Goal: Use online tool/utility: Utilize a website feature to perform a specific function

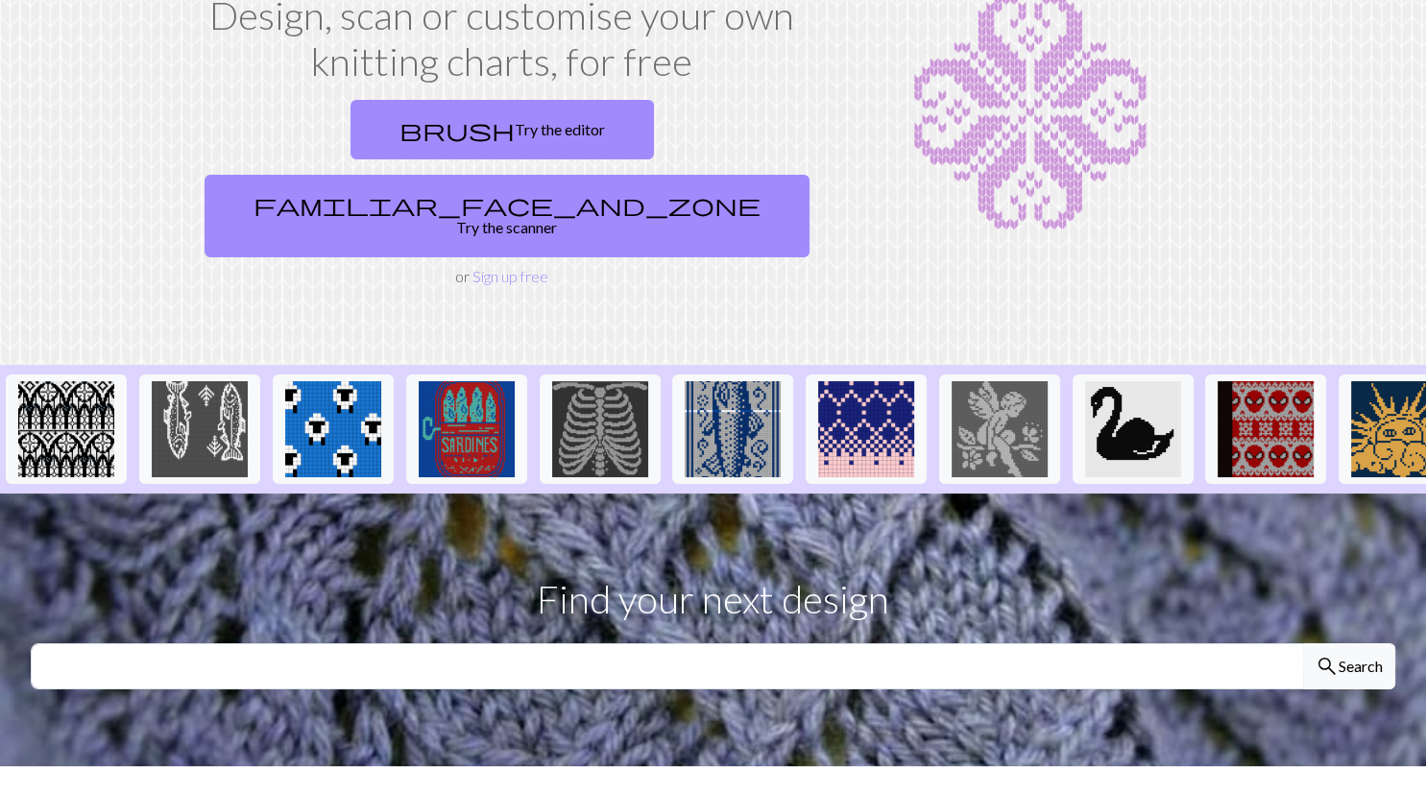
scroll to position [142, 0]
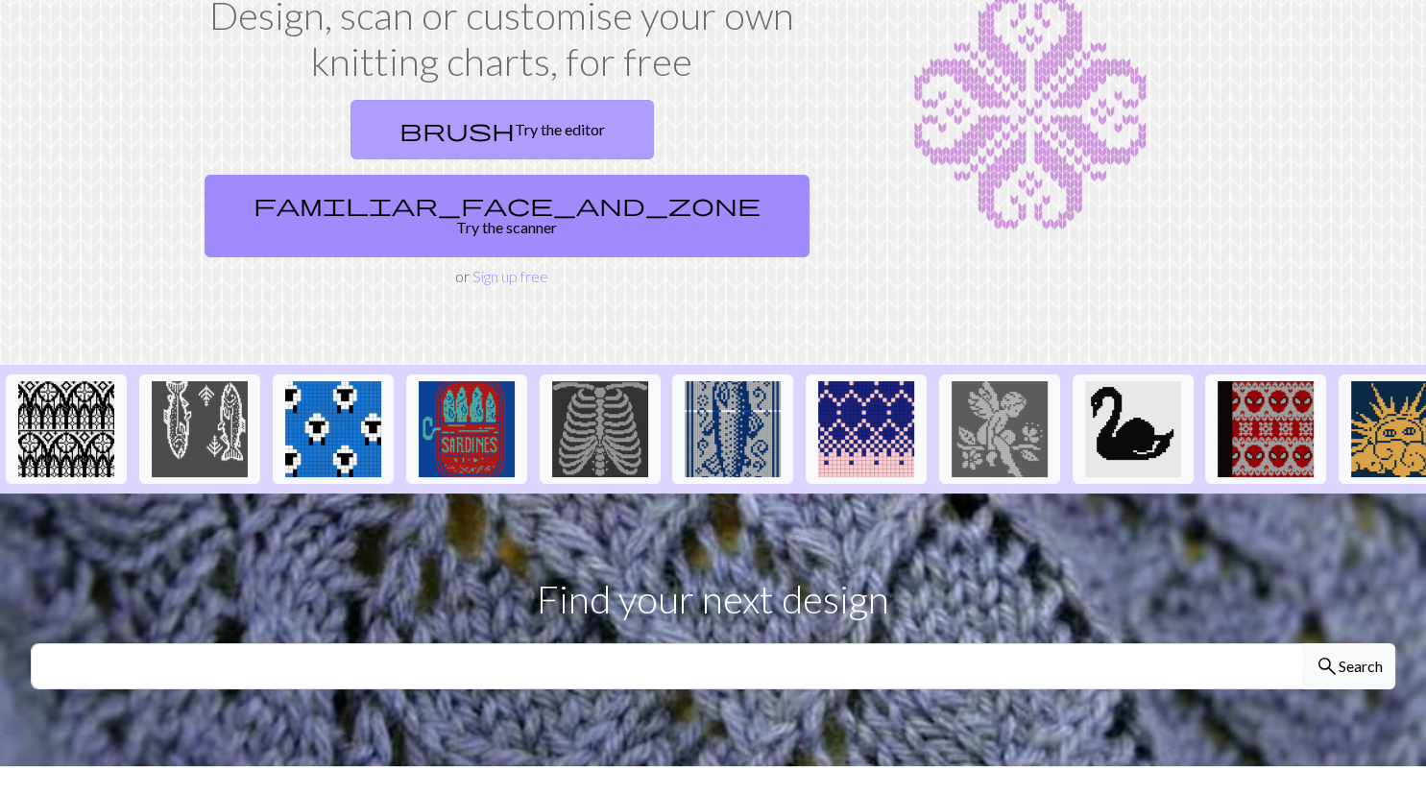
click at [350, 136] on link "brush Try the editor" at bounding box center [501, 130] width 303 height 60
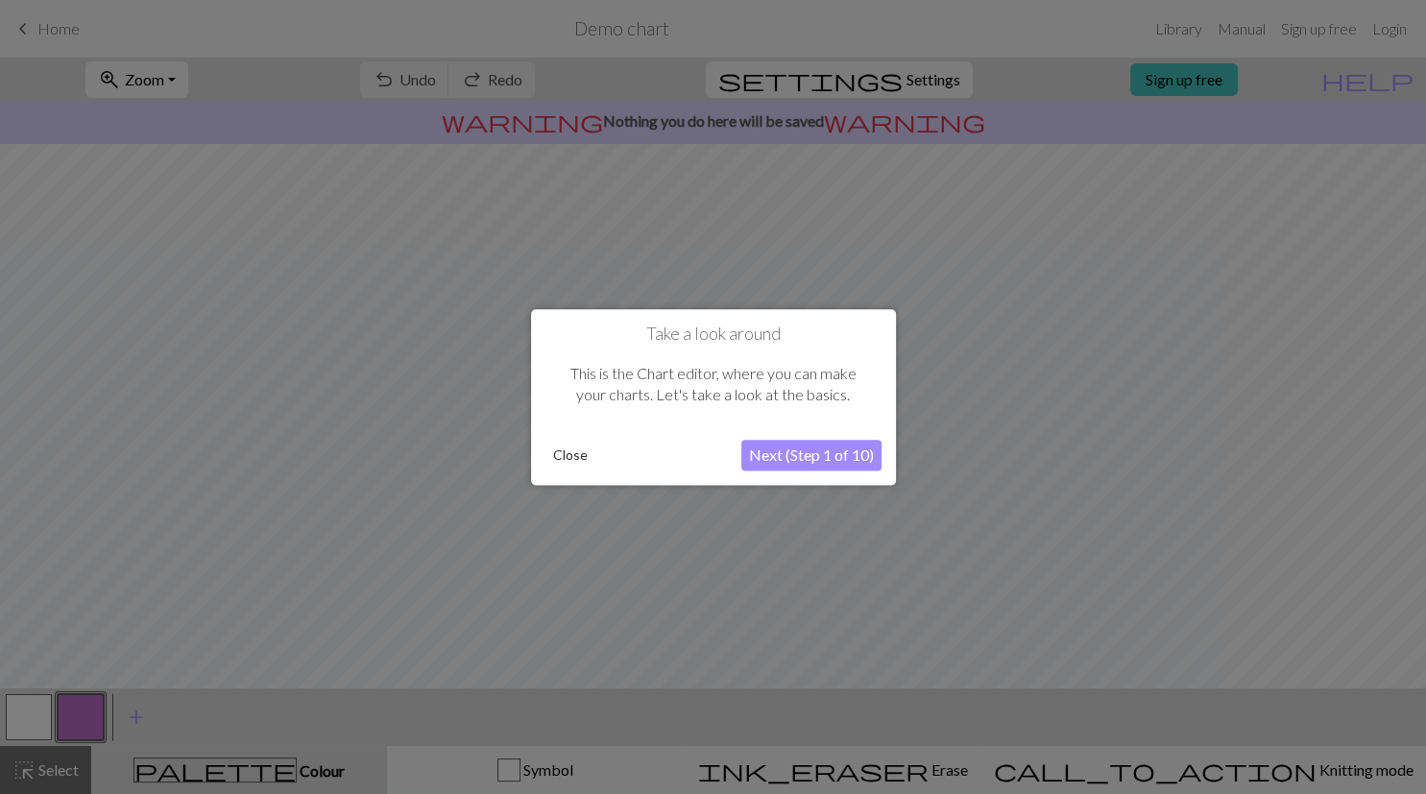
click at [793, 445] on button "Next (Step 1 of 10)" at bounding box center [811, 455] width 140 height 31
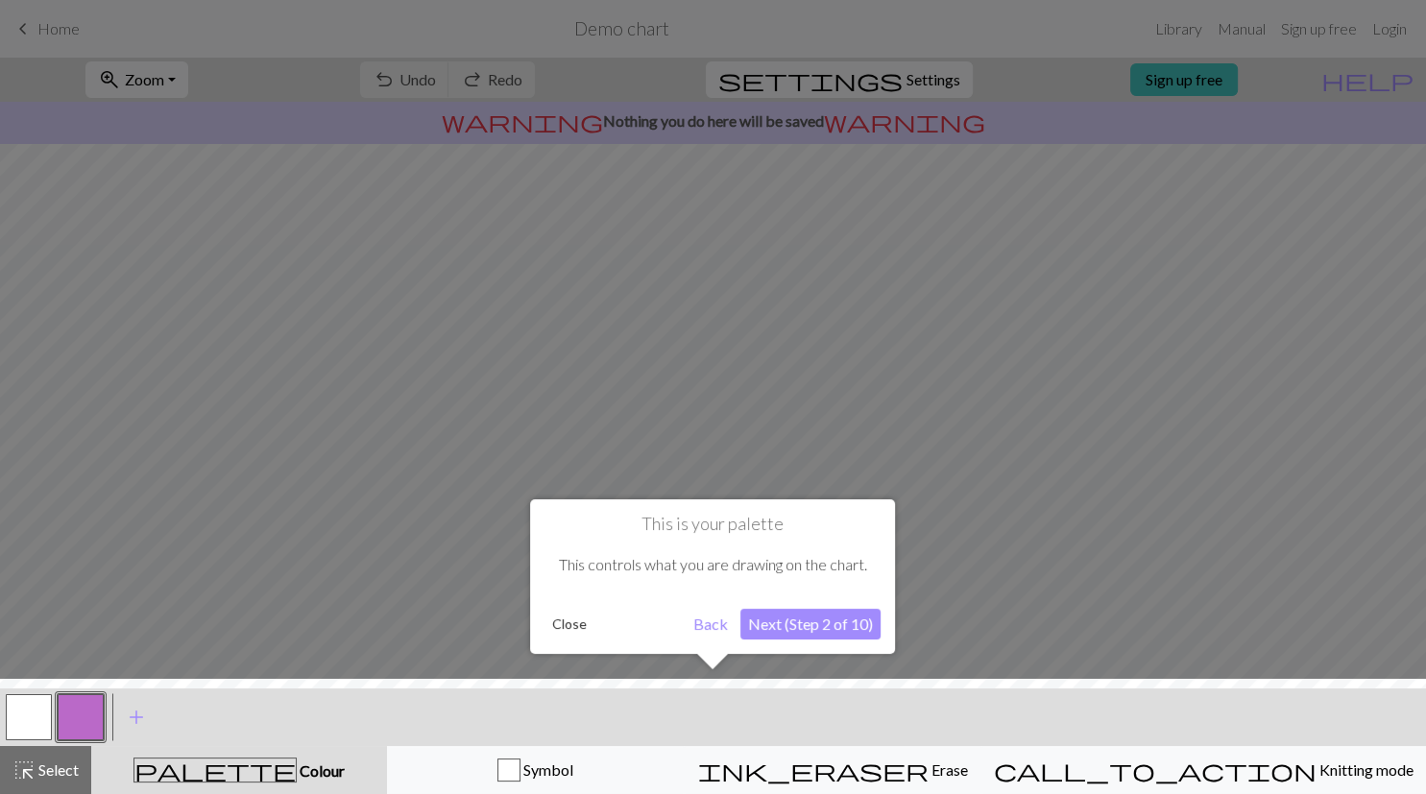
click at [767, 626] on button "Next (Step 2 of 10)" at bounding box center [810, 624] width 140 height 31
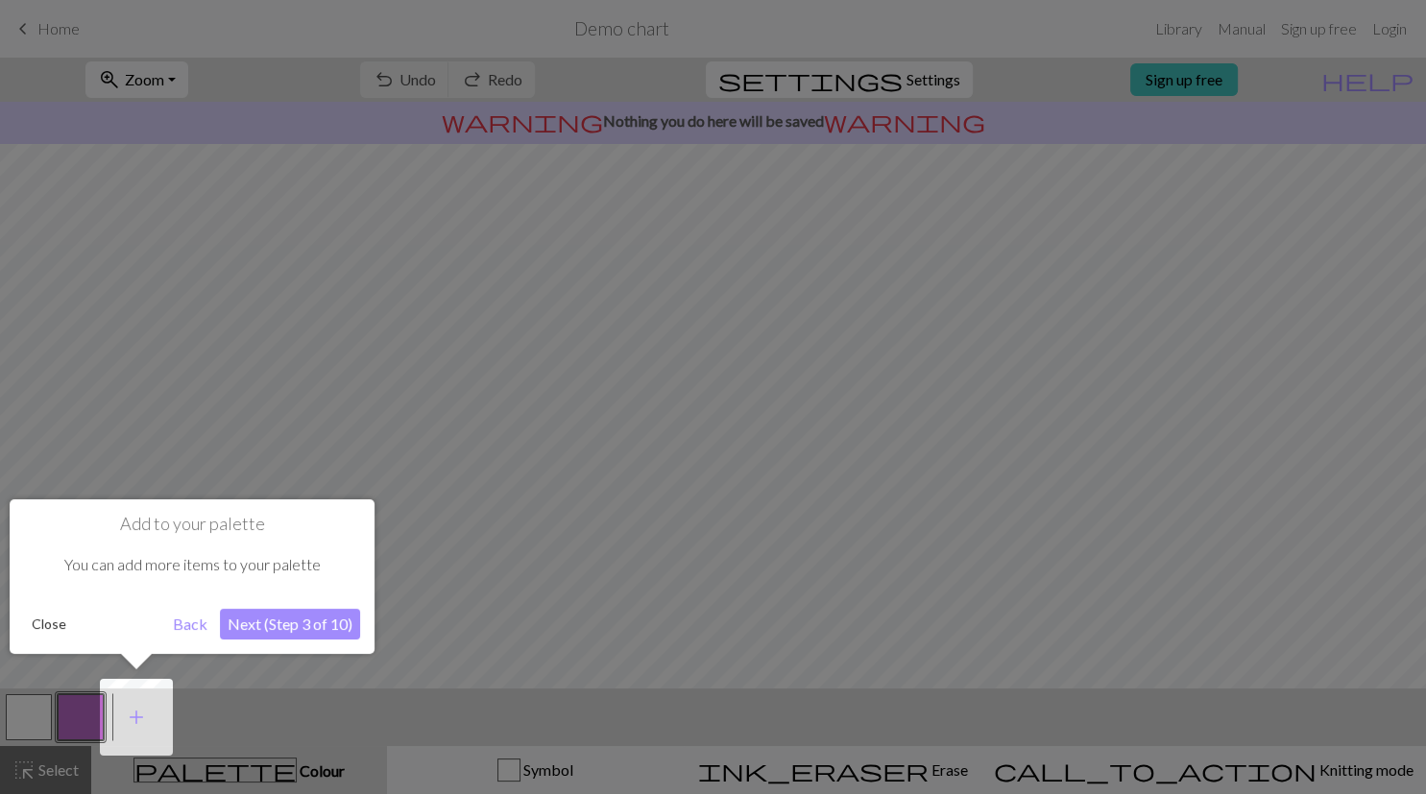
click at [323, 632] on button "Next (Step 3 of 10)" at bounding box center [290, 624] width 140 height 31
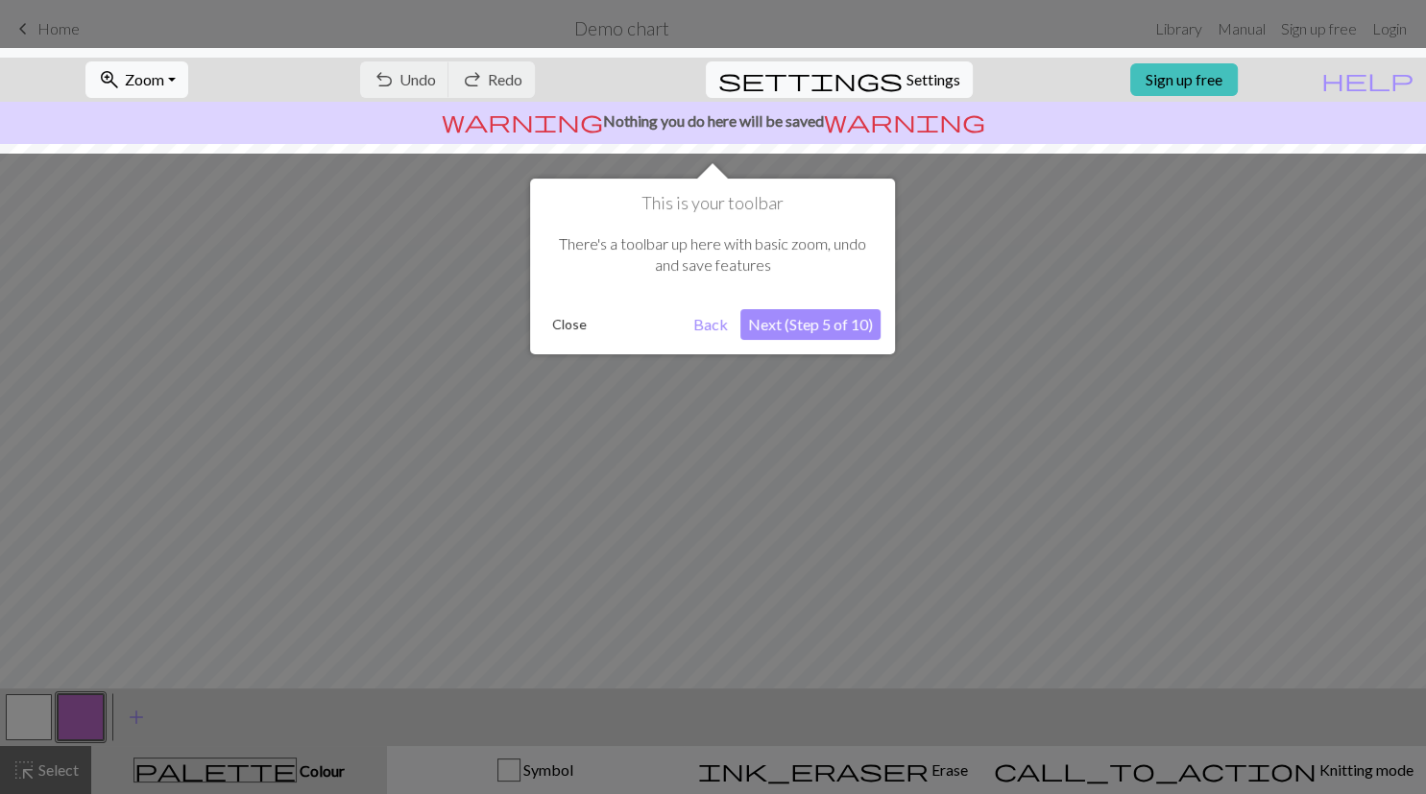
click at [803, 324] on button "Next (Step 5 of 10)" at bounding box center [810, 324] width 140 height 31
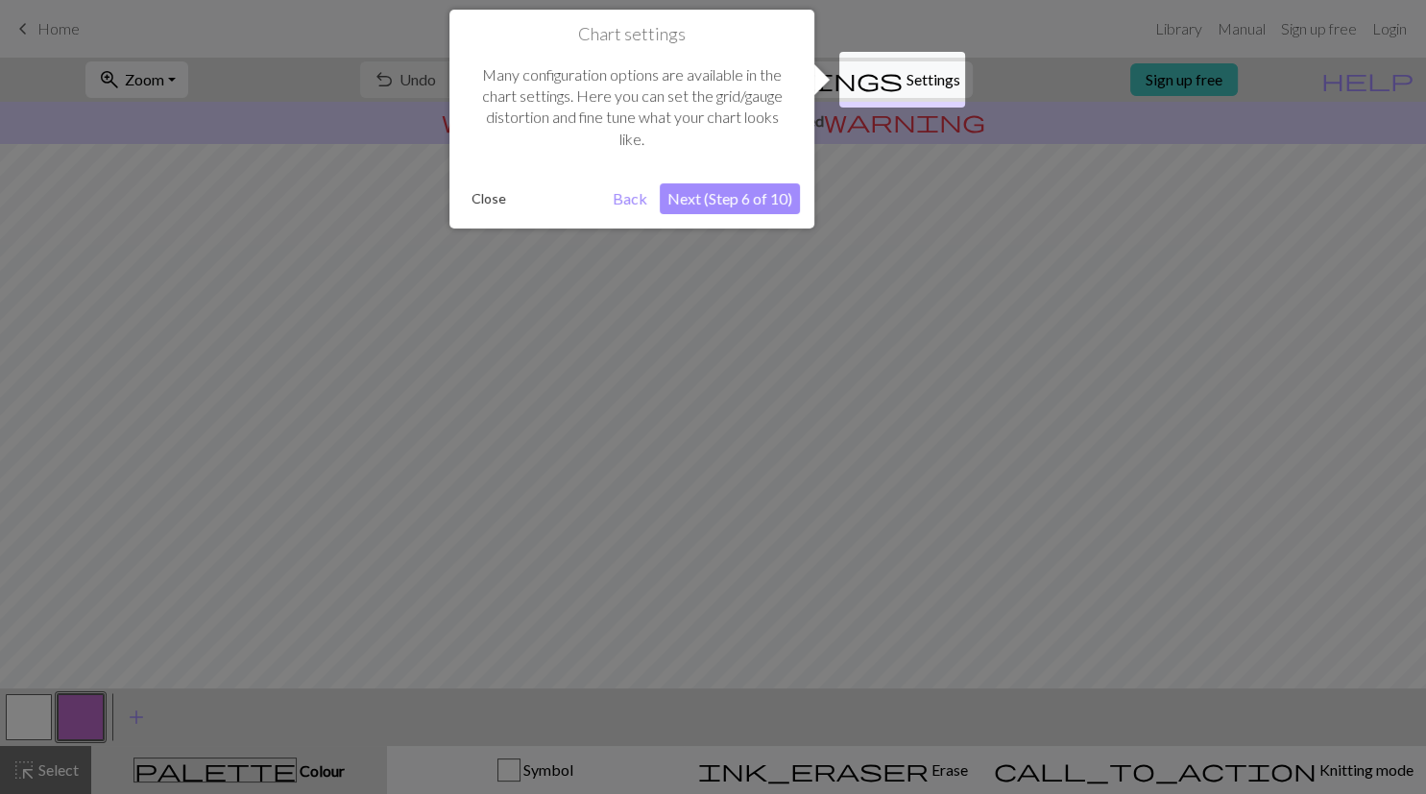
click at [749, 204] on button "Next (Step 6 of 10)" at bounding box center [729, 198] width 140 height 31
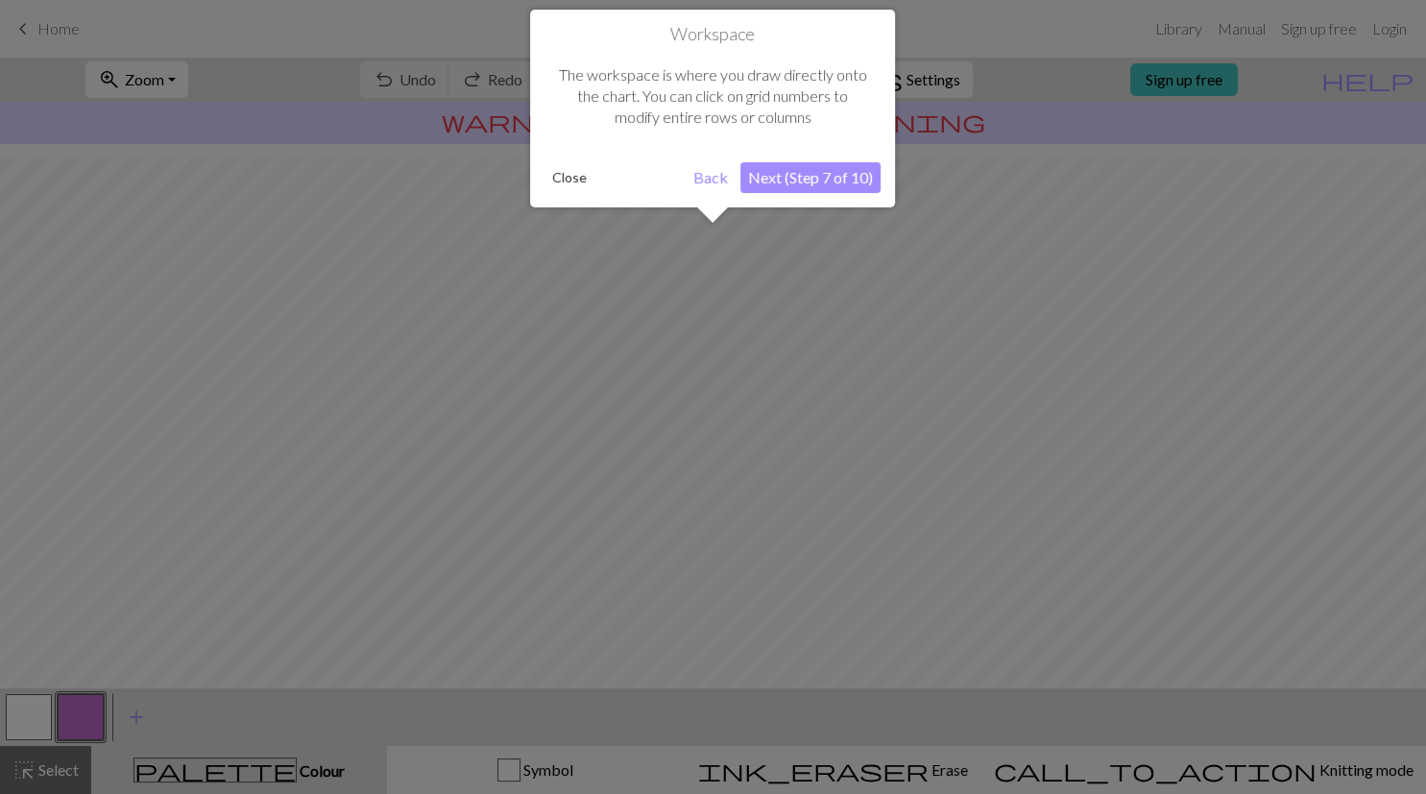
scroll to position [114, 0]
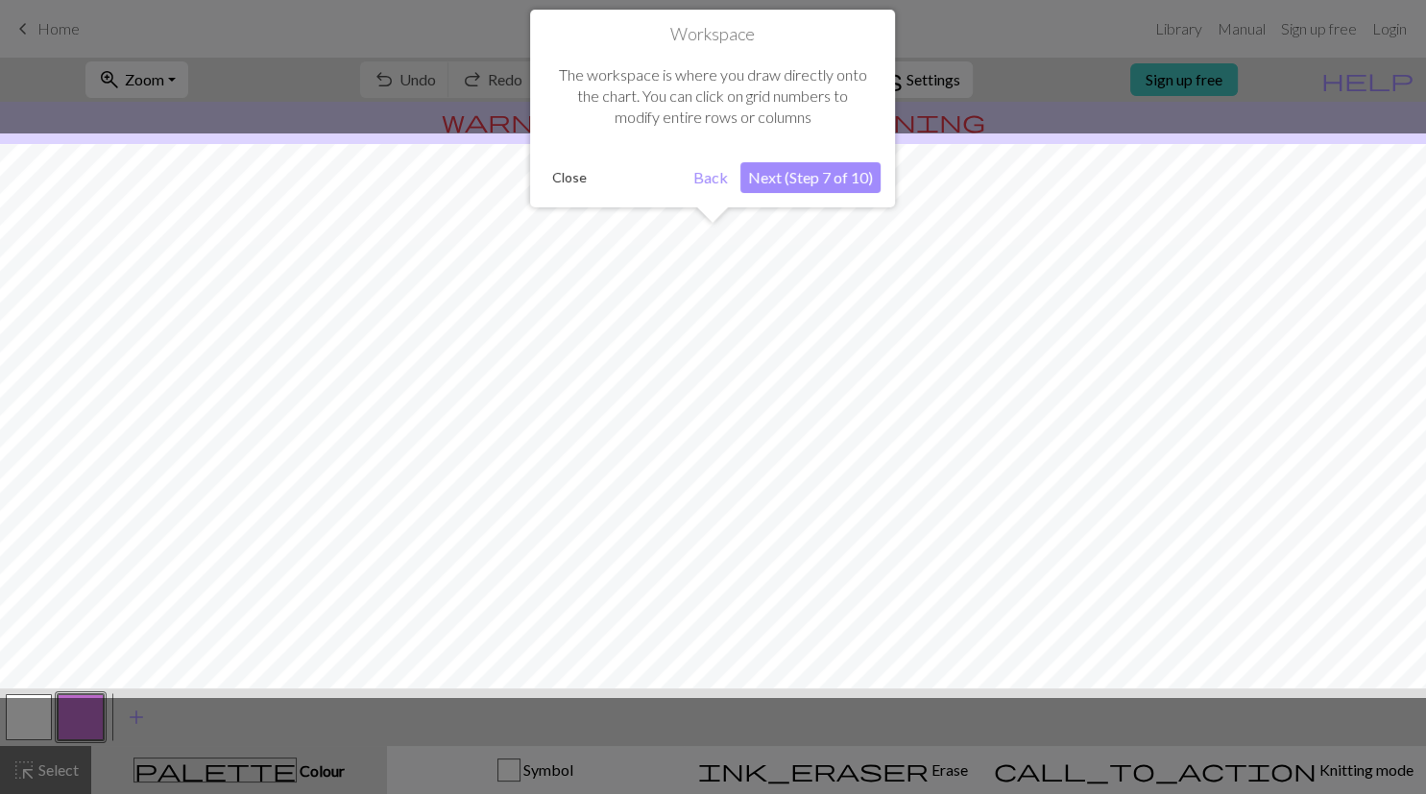
click at [827, 174] on button "Next (Step 7 of 10)" at bounding box center [810, 177] width 140 height 31
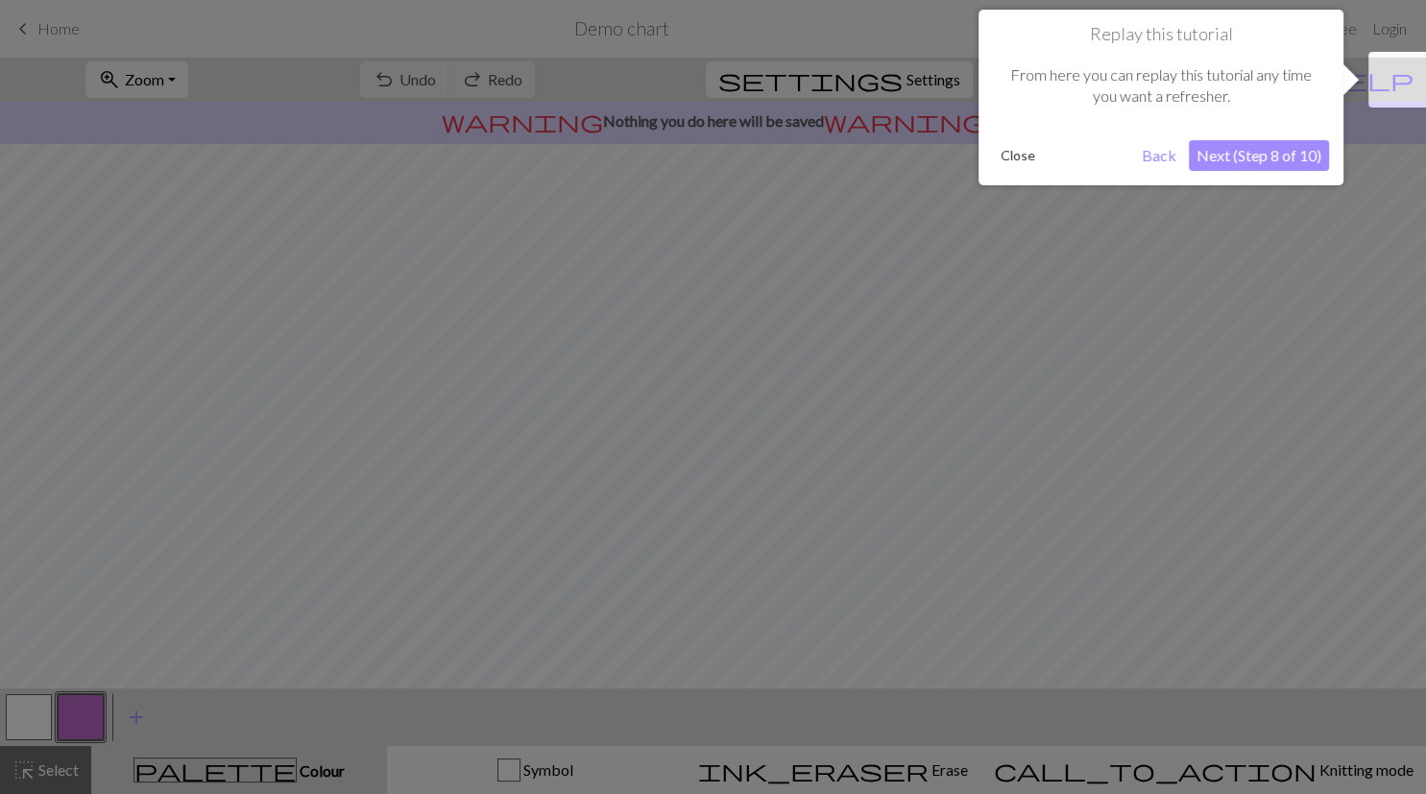
click at [1296, 161] on button "Next (Step 8 of 10)" at bounding box center [1258, 155] width 140 height 31
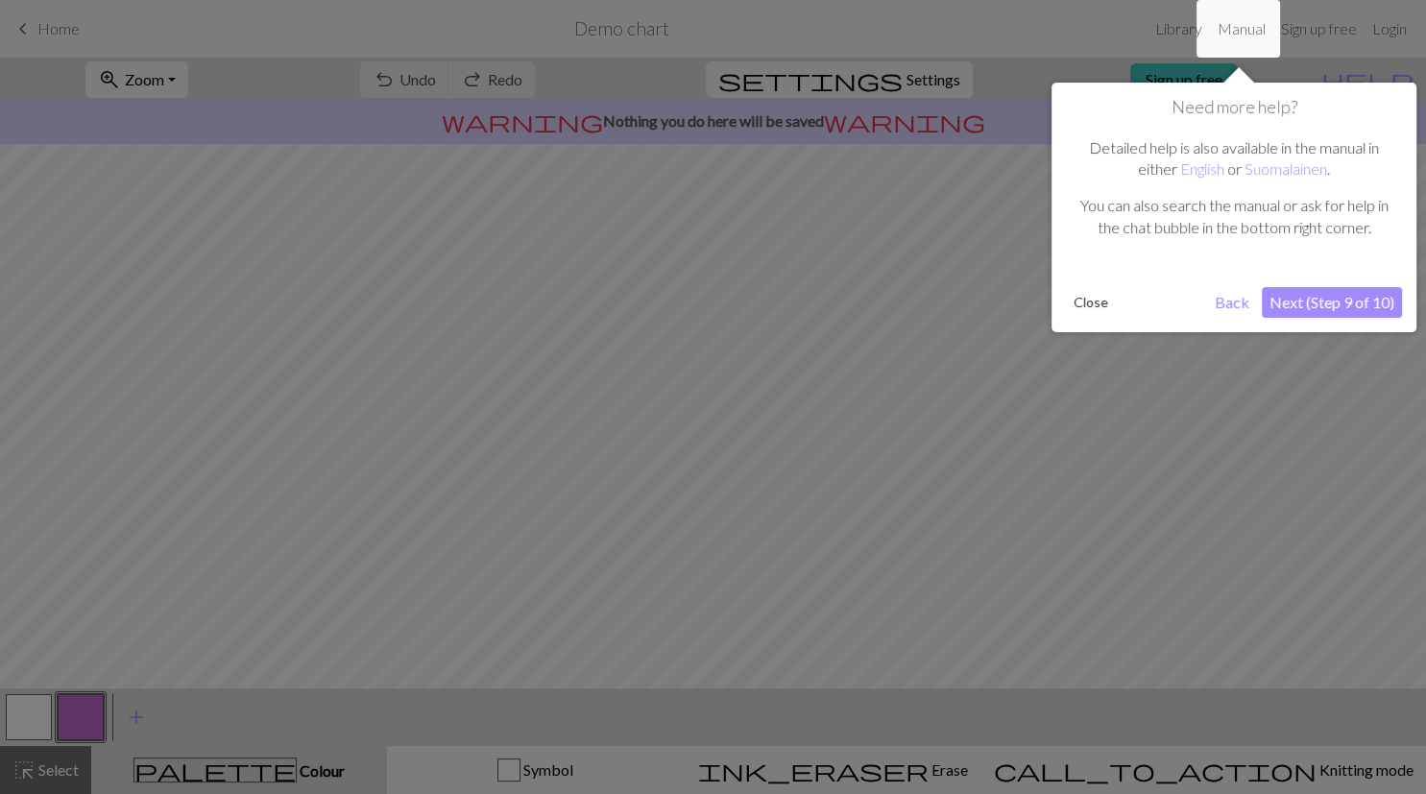
click at [1333, 298] on button "Next (Step 9 of 10)" at bounding box center [1331, 302] width 140 height 31
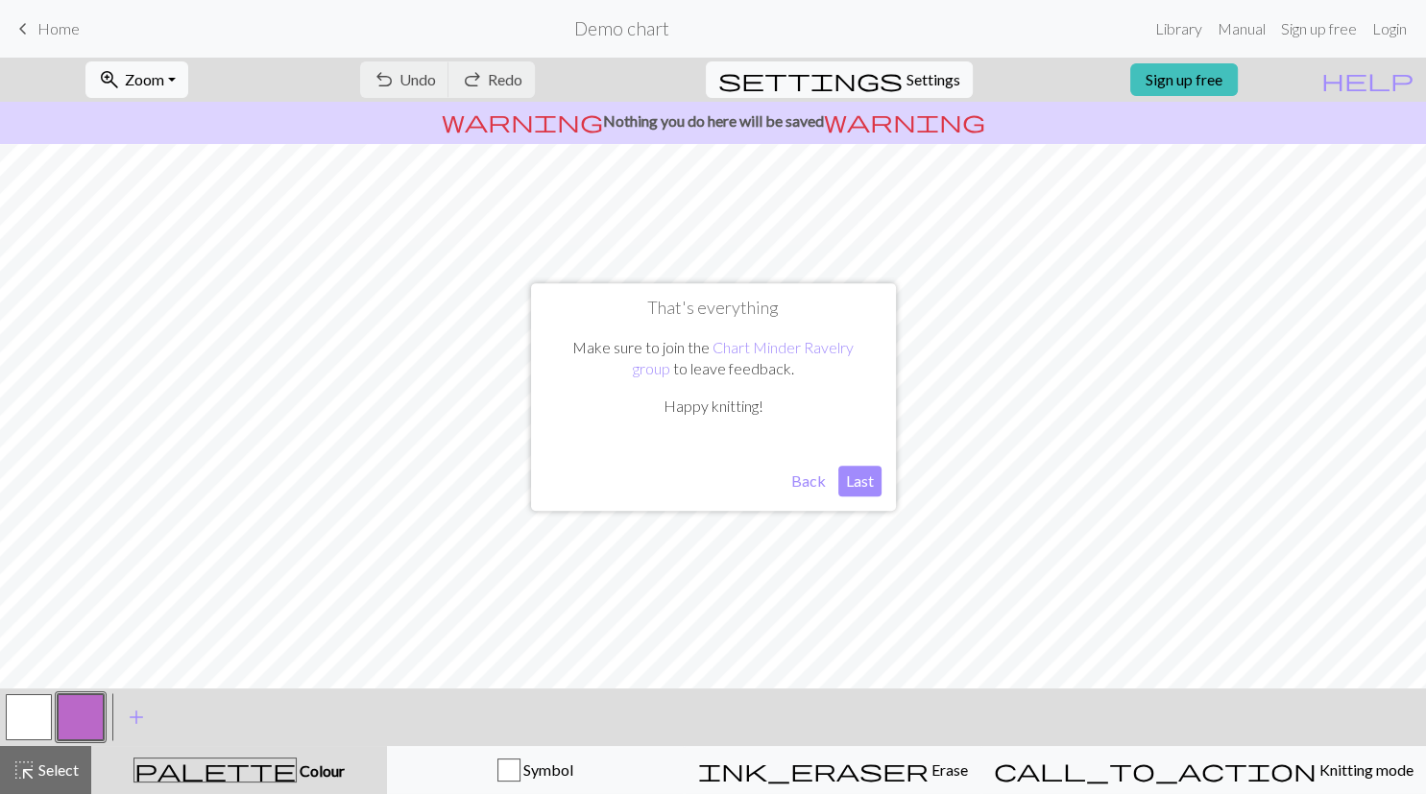
click at [851, 479] on button "Last" at bounding box center [859, 481] width 43 height 31
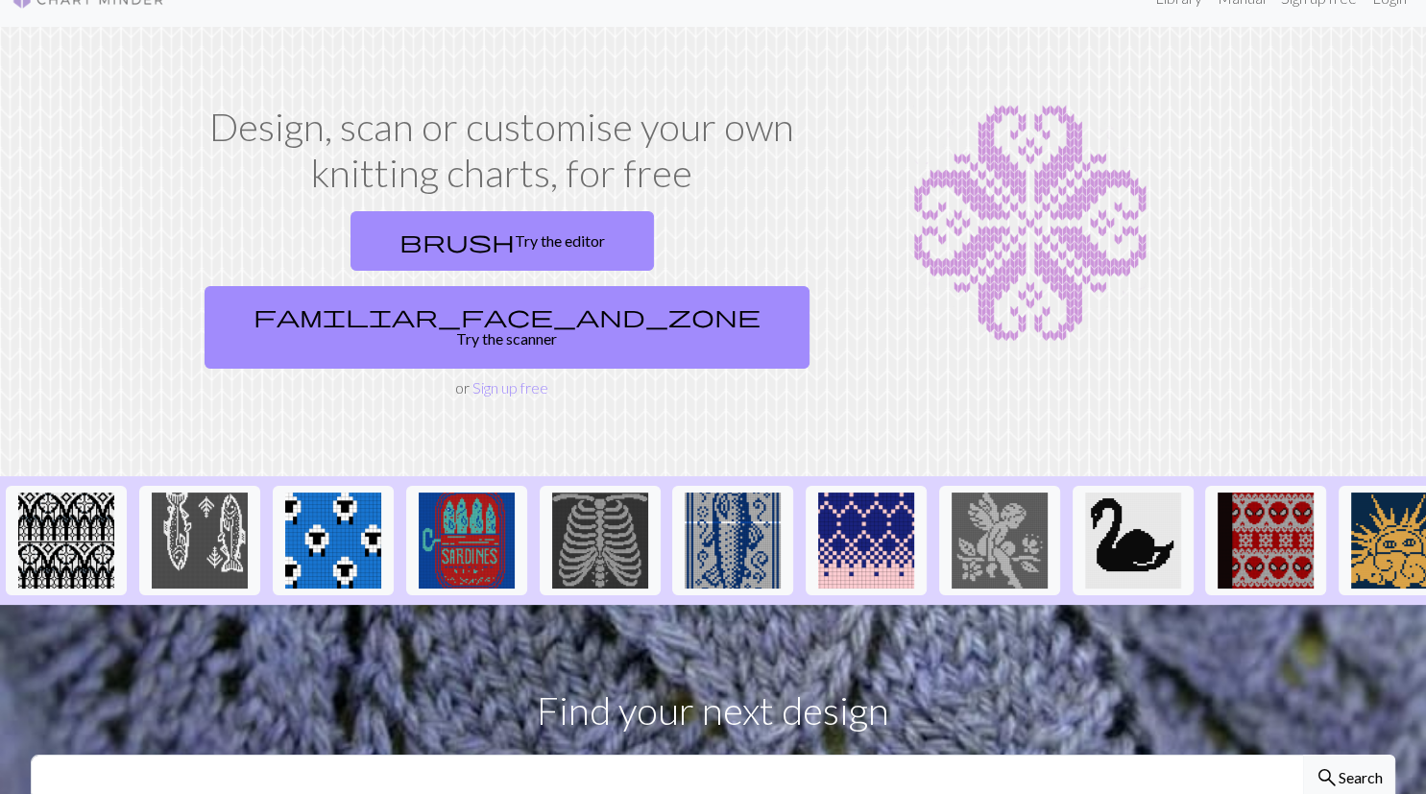
scroll to position [31, 0]
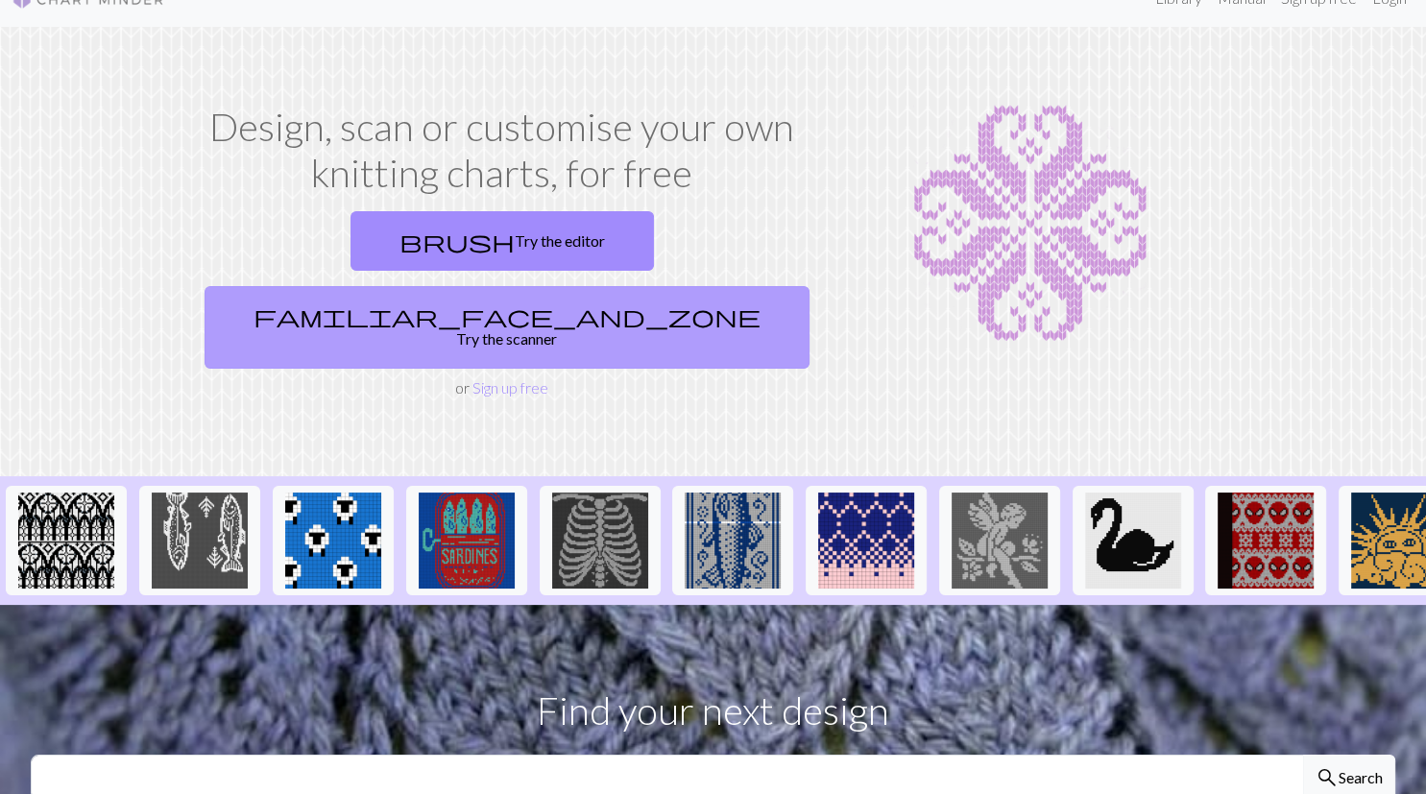
click at [620, 286] on link "familiar_face_and_zone Try the scanner" at bounding box center [506, 327] width 605 height 83
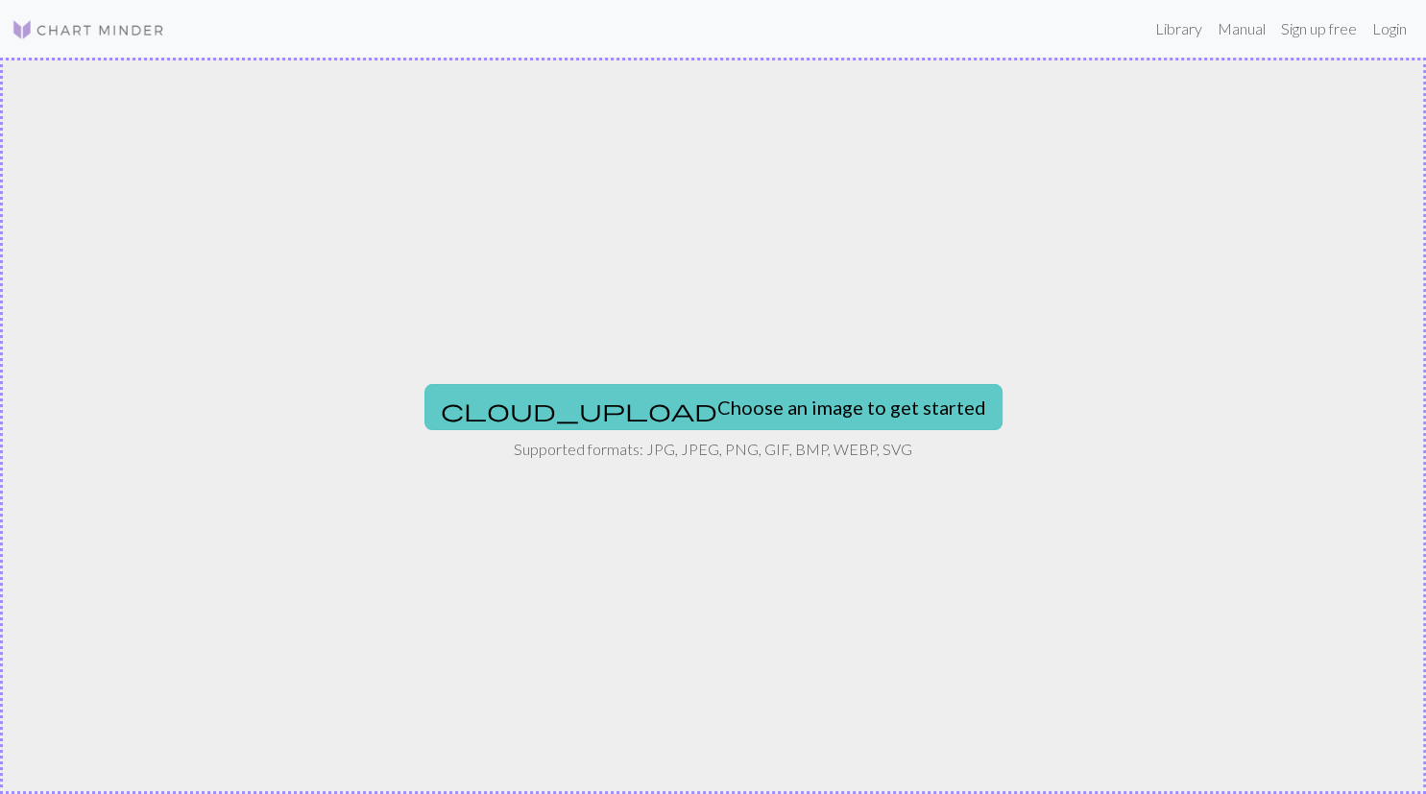
click at [669, 405] on button "cloud_upload Choose an image to get started" at bounding box center [713, 407] width 578 height 46
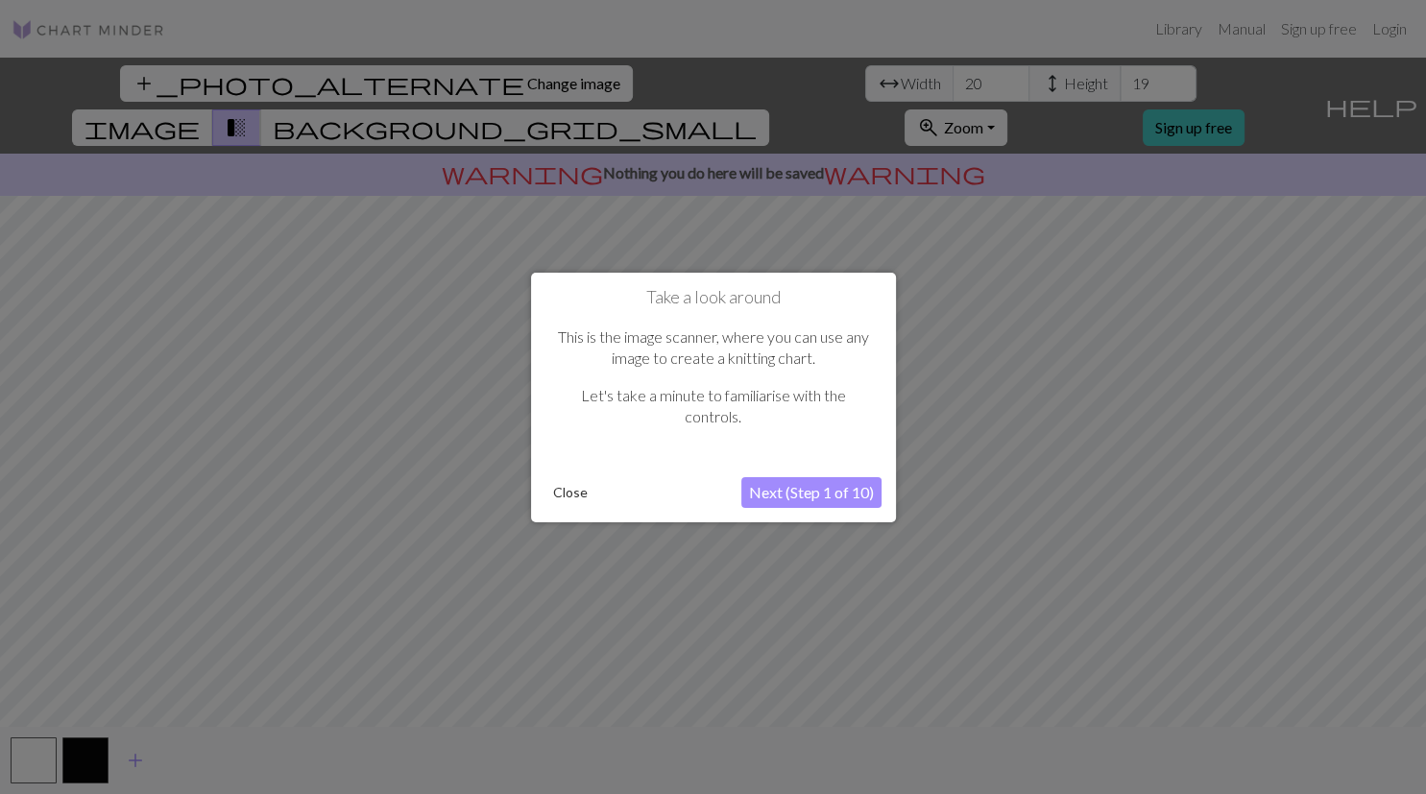
click at [819, 501] on button "Next (Step 1 of 10)" at bounding box center [811, 492] width 140 height 31
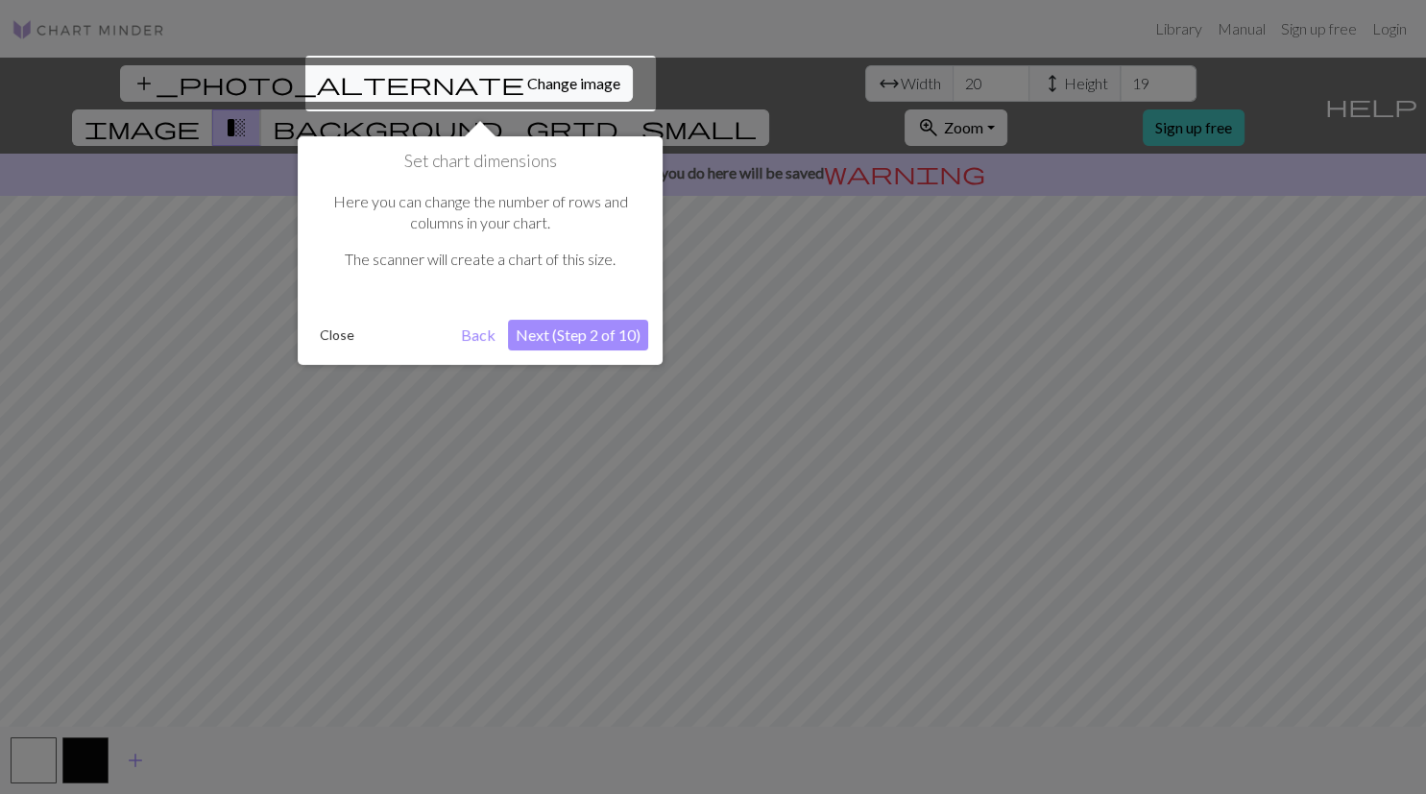
click at [432, 83] on div at bounding box center [480, 84] width 350 height 56
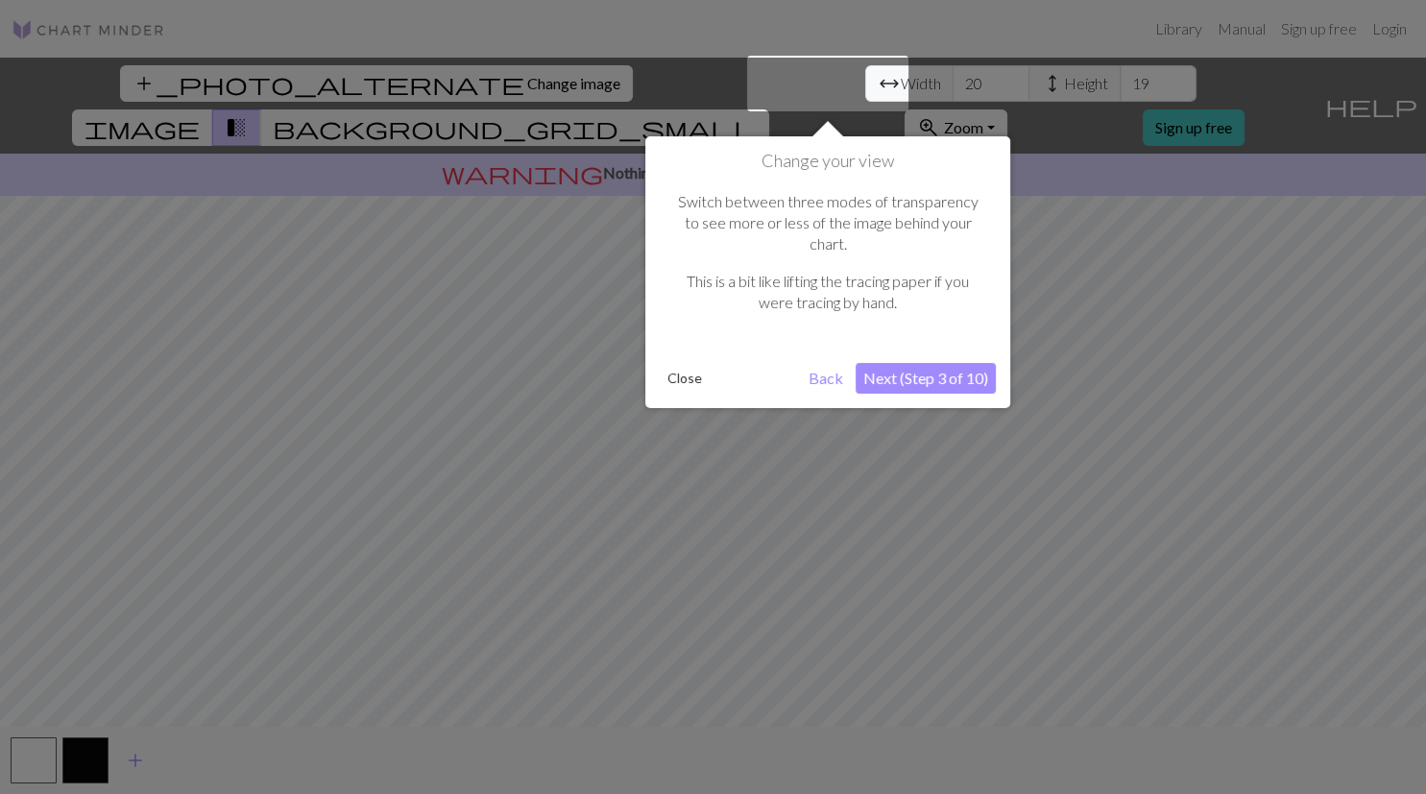
click at [432, 83] on div at bounding box center [713, 397] width 1426 height 794
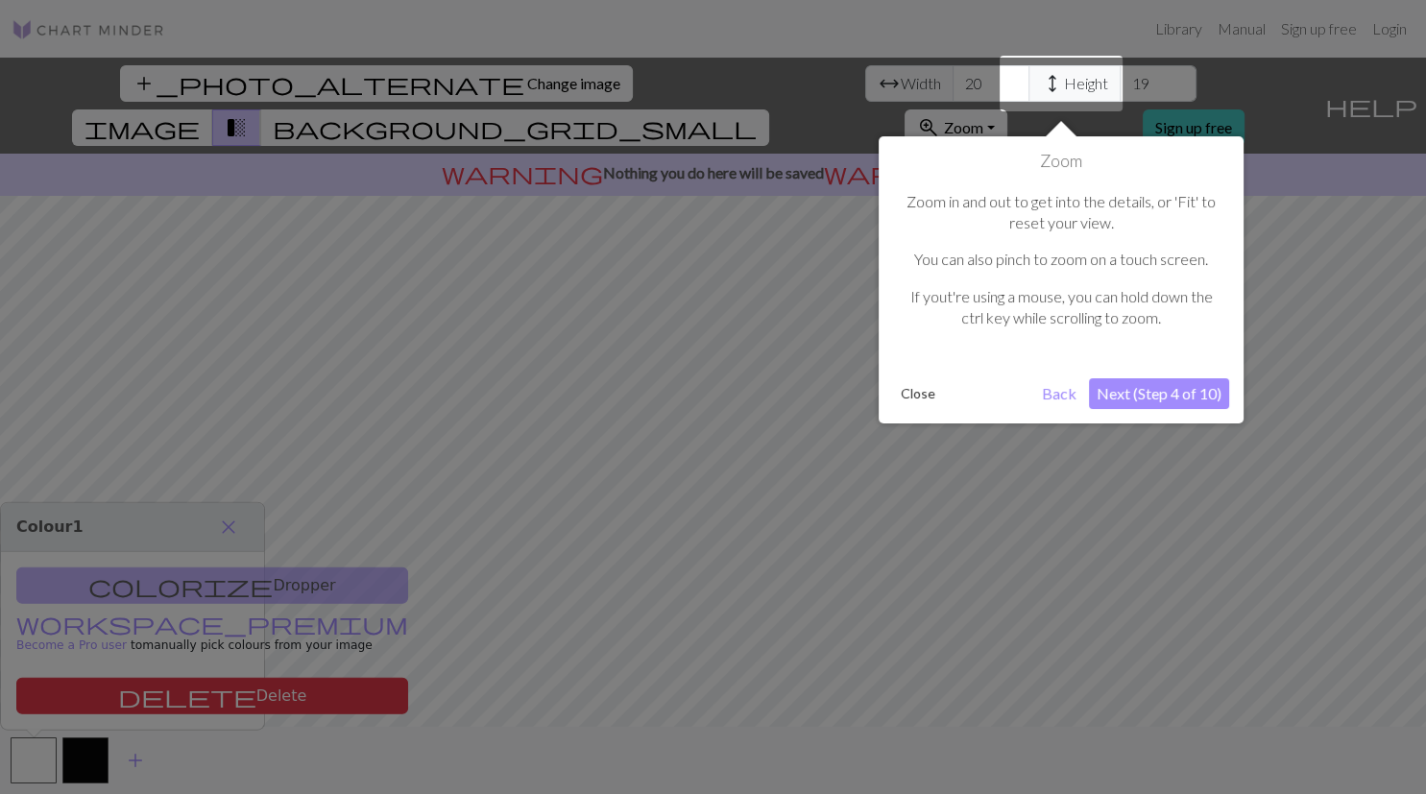
click at [1108, 398] on button "Next (Step 4 of 10)" at bounding box center [1159, 393] width 140 height 31
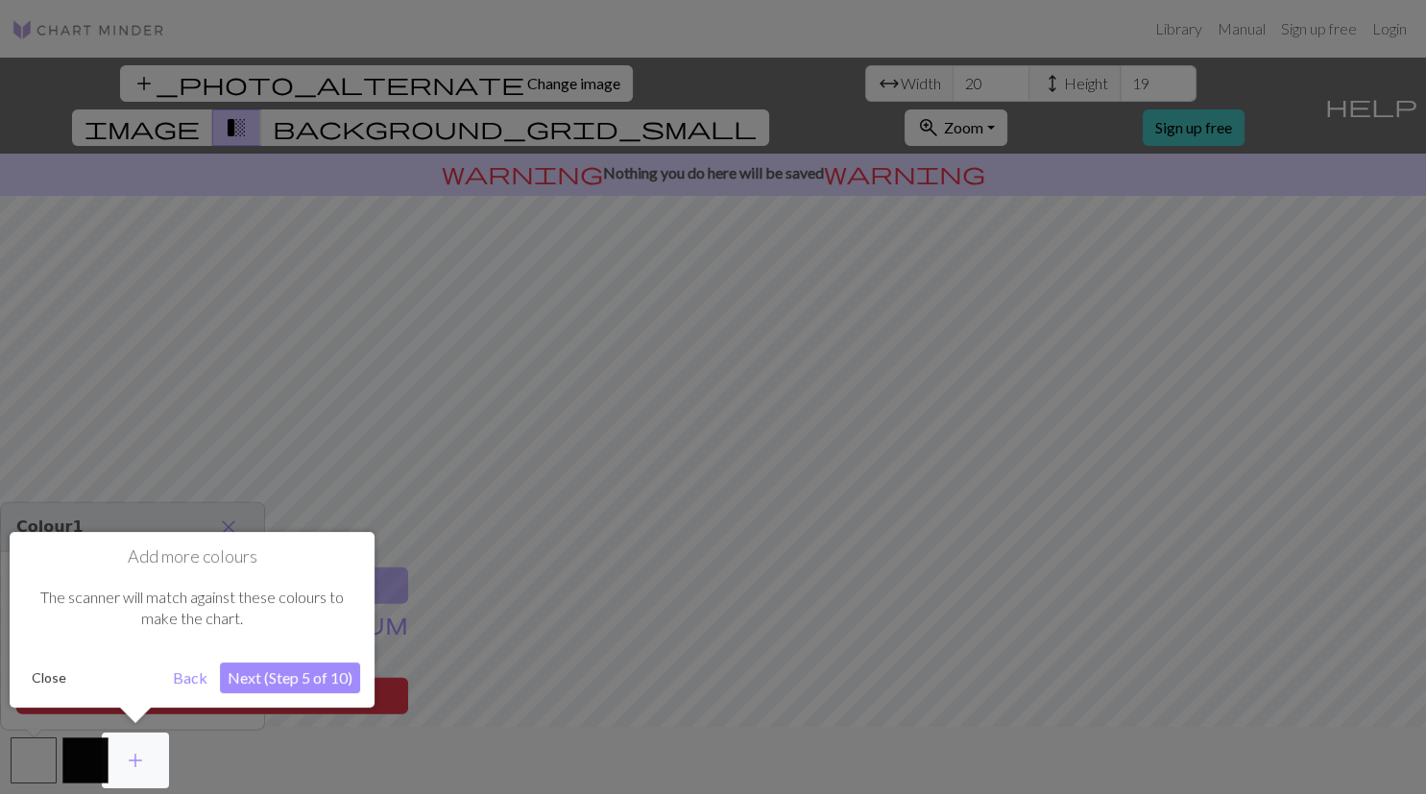
click at [1108, 398] on div at bounding box center [713, 397] width 1426 height 794
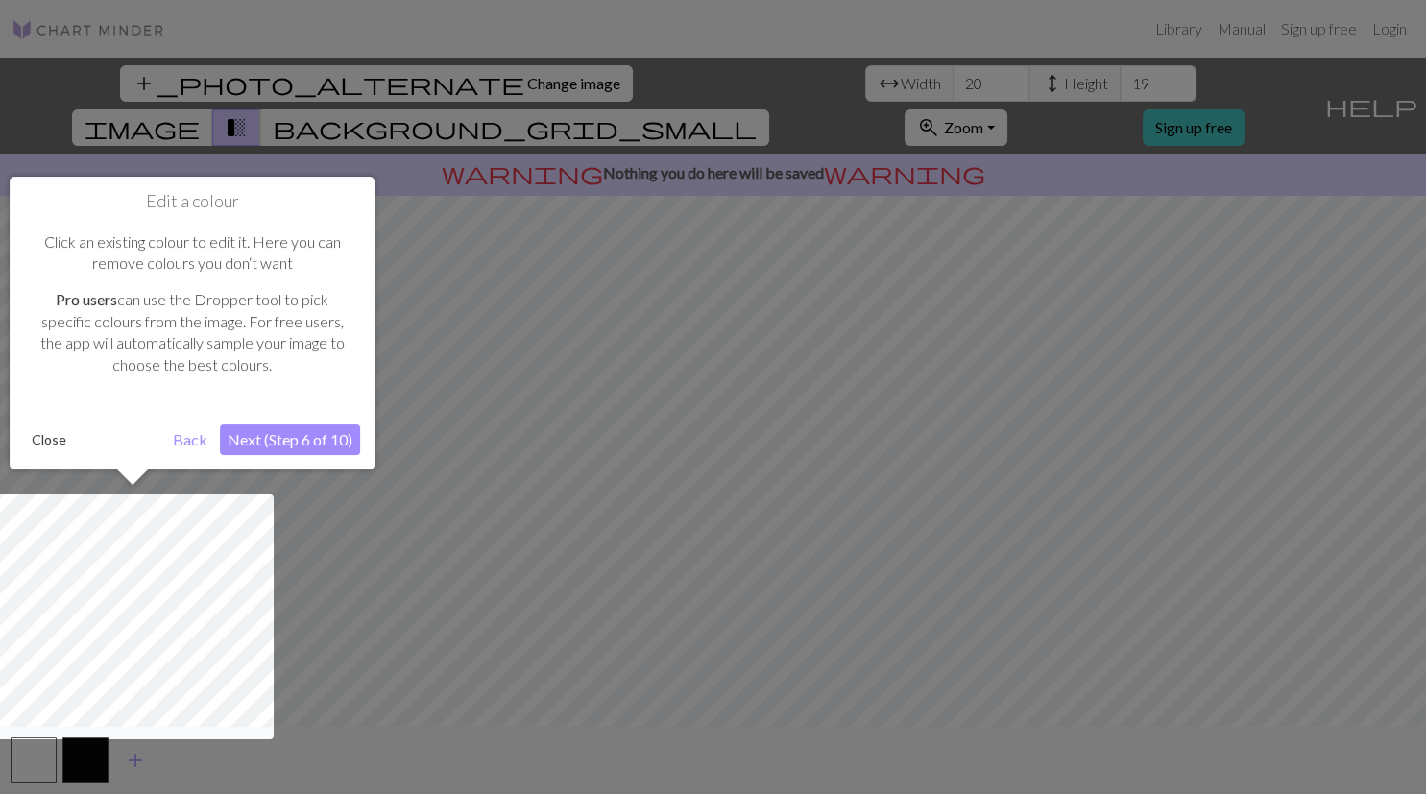
click at [1108, 398] on div at bounding box center [713, 397] width 1426 height 794
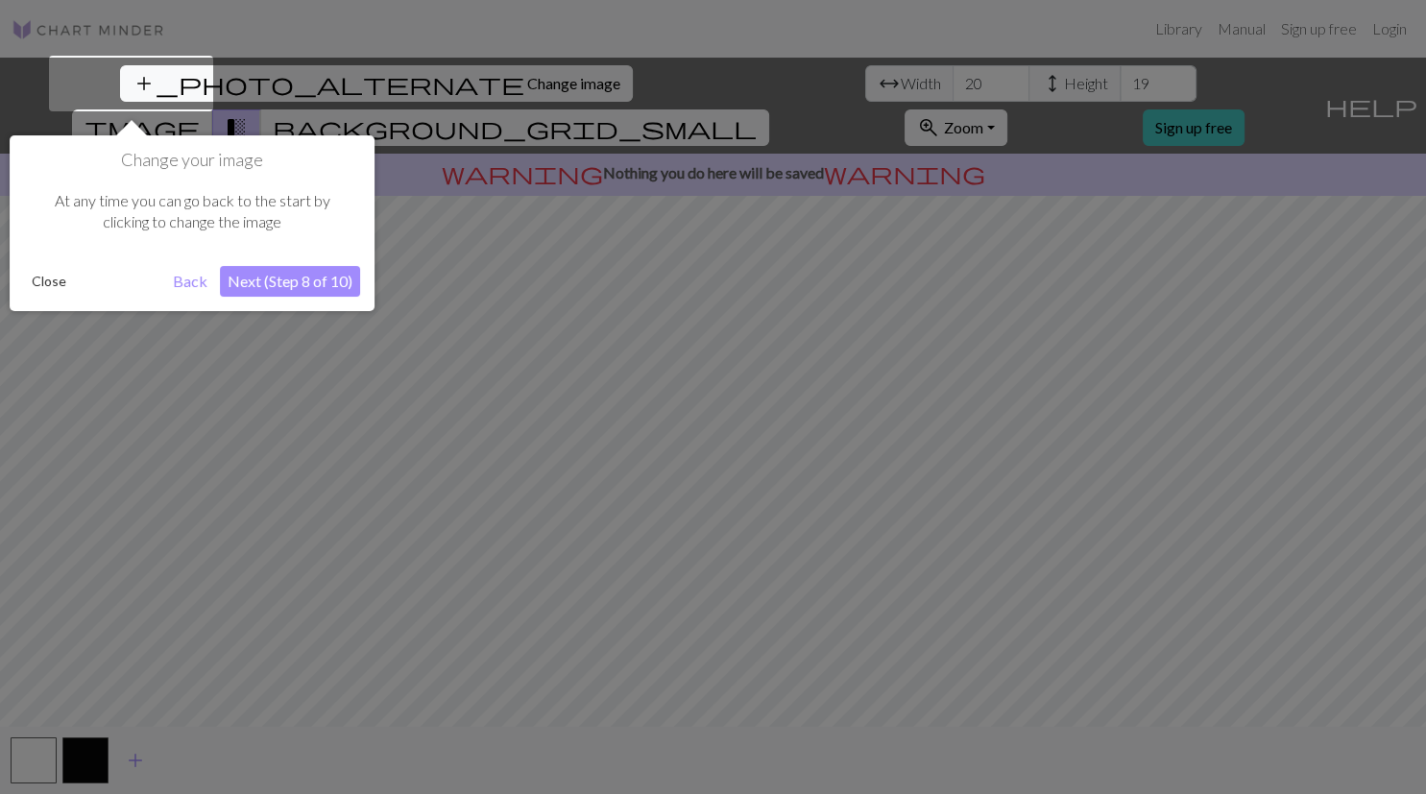
click at [1092, 371] on div at bounding box center [713, 397] width 1426 height 794
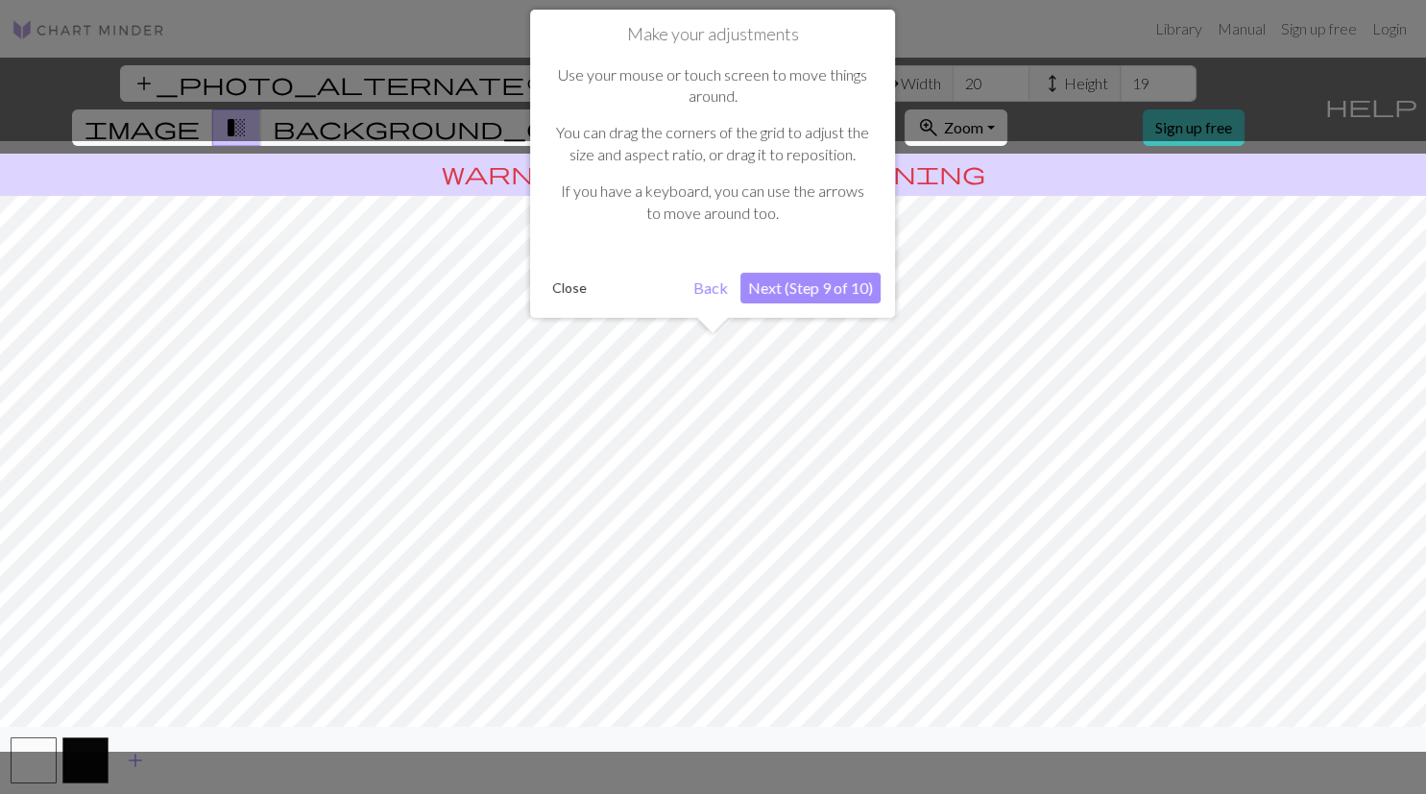
click at [1092, 371] on div at bounding box center [712, 446] width 1445 height 611
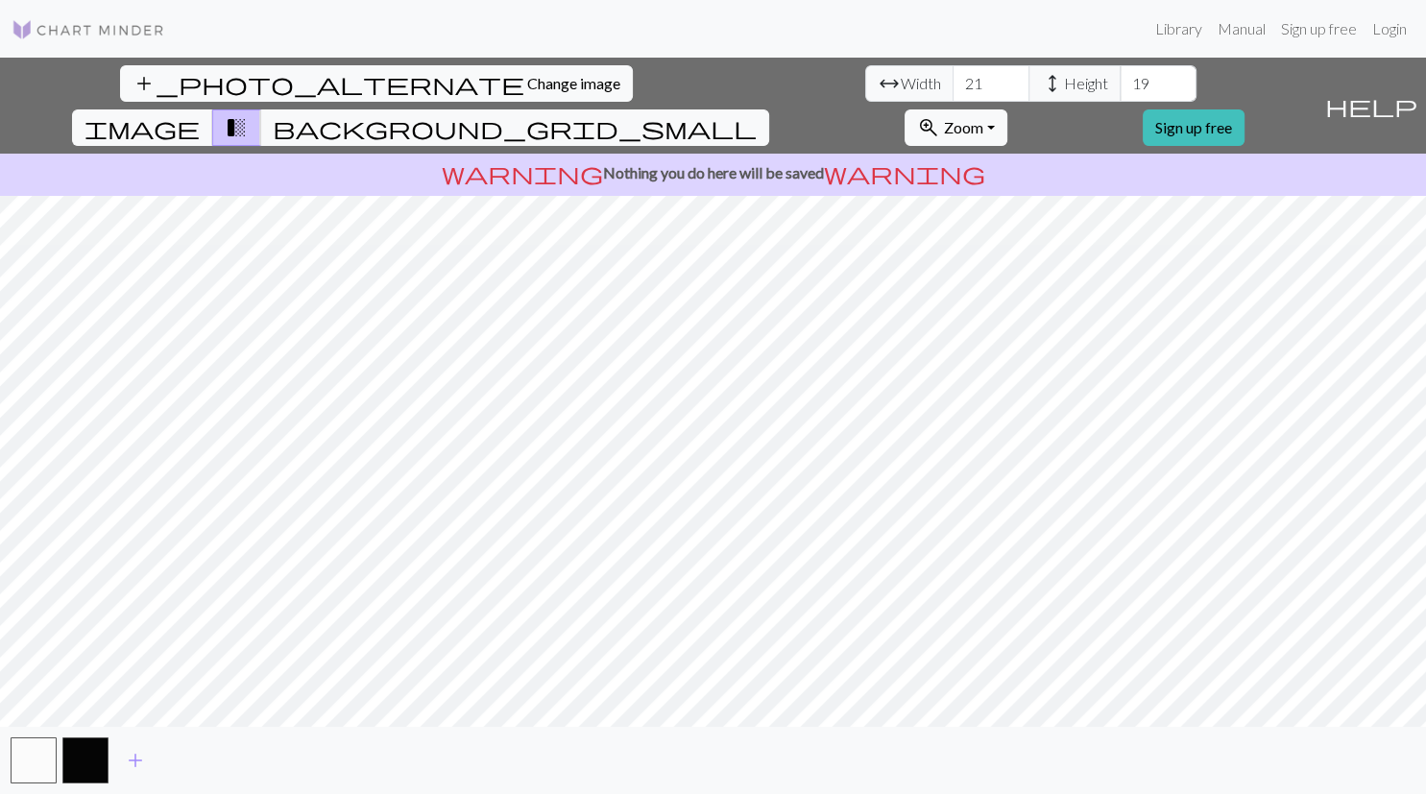
click at [952, 79] on input "21" at bounding box center [990, 83] width 77 height 36
click at [952, 79] on input "22" at bounding box center [990, 83] width 77 height 36
click at [952, 79] on input "23" at bounding box center [990, 83] width 77 height 36
click at [952, 79] on input "24" at bounding box center [990, 83] width 77 height 36
click at [952, 79] on input "25" at bounding box center [990, 83] width 77 height 36
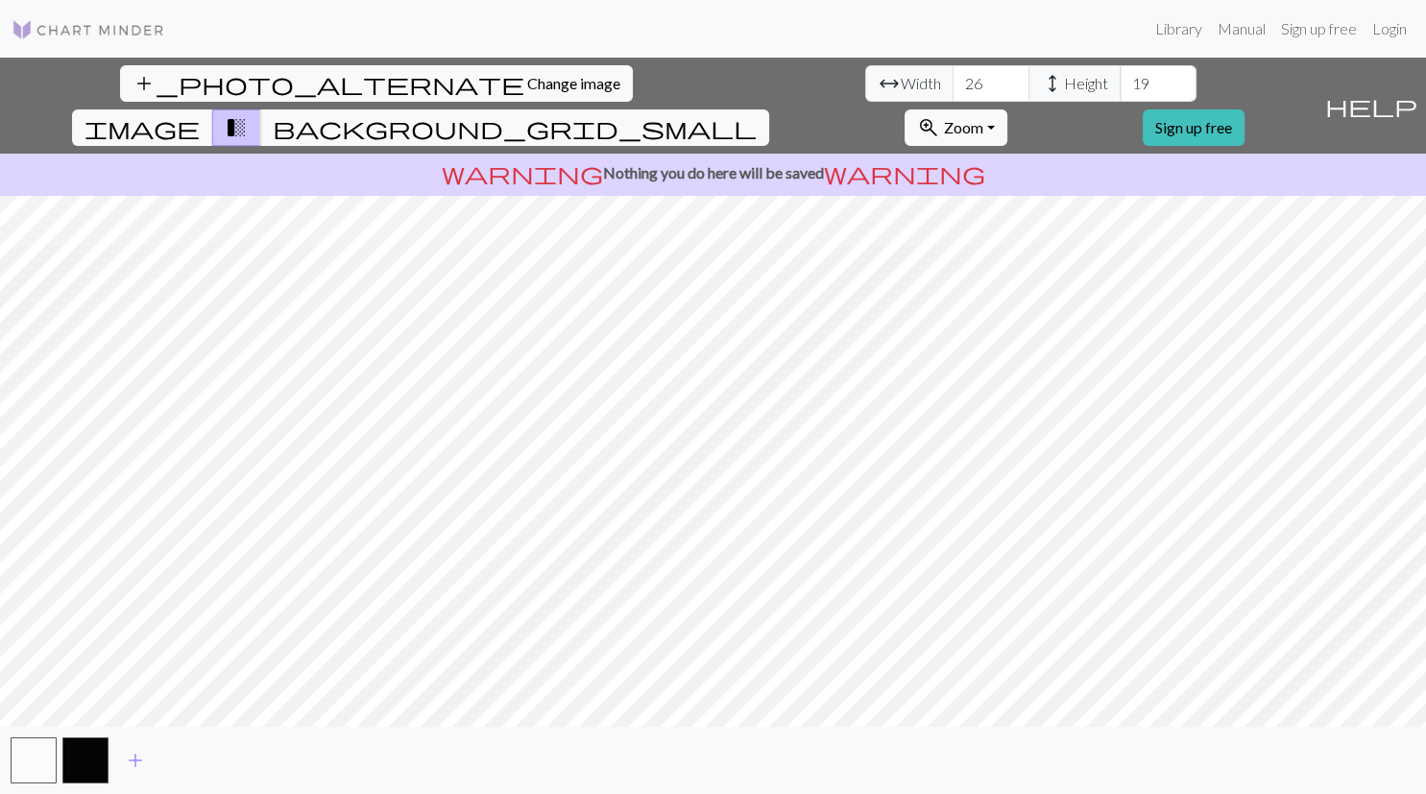
type input "26"
click at [952, 79] on input "26" at bounding box center [990, 83] width 77 height 36
click at [1119, 85] on input "19" at bounding box center [1157, 83] width 77 height 36
click at [1119, 95] on input "19" at bounding box center [1157, 83] width 77 height 36
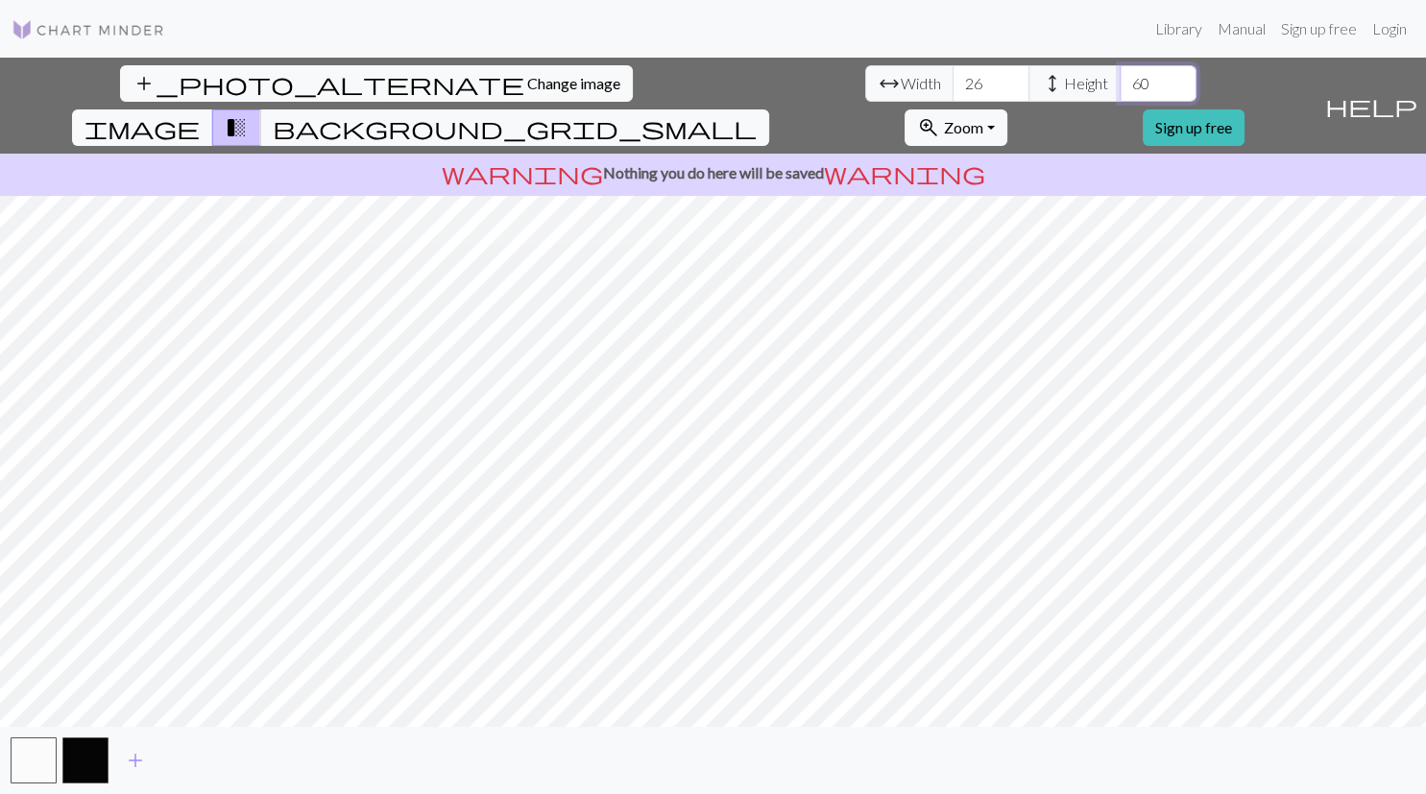
type input "60"
click at [952, 84] on input "26" at bounding box center [990, 83] width 77 height 36
type input "2"
type input "52"
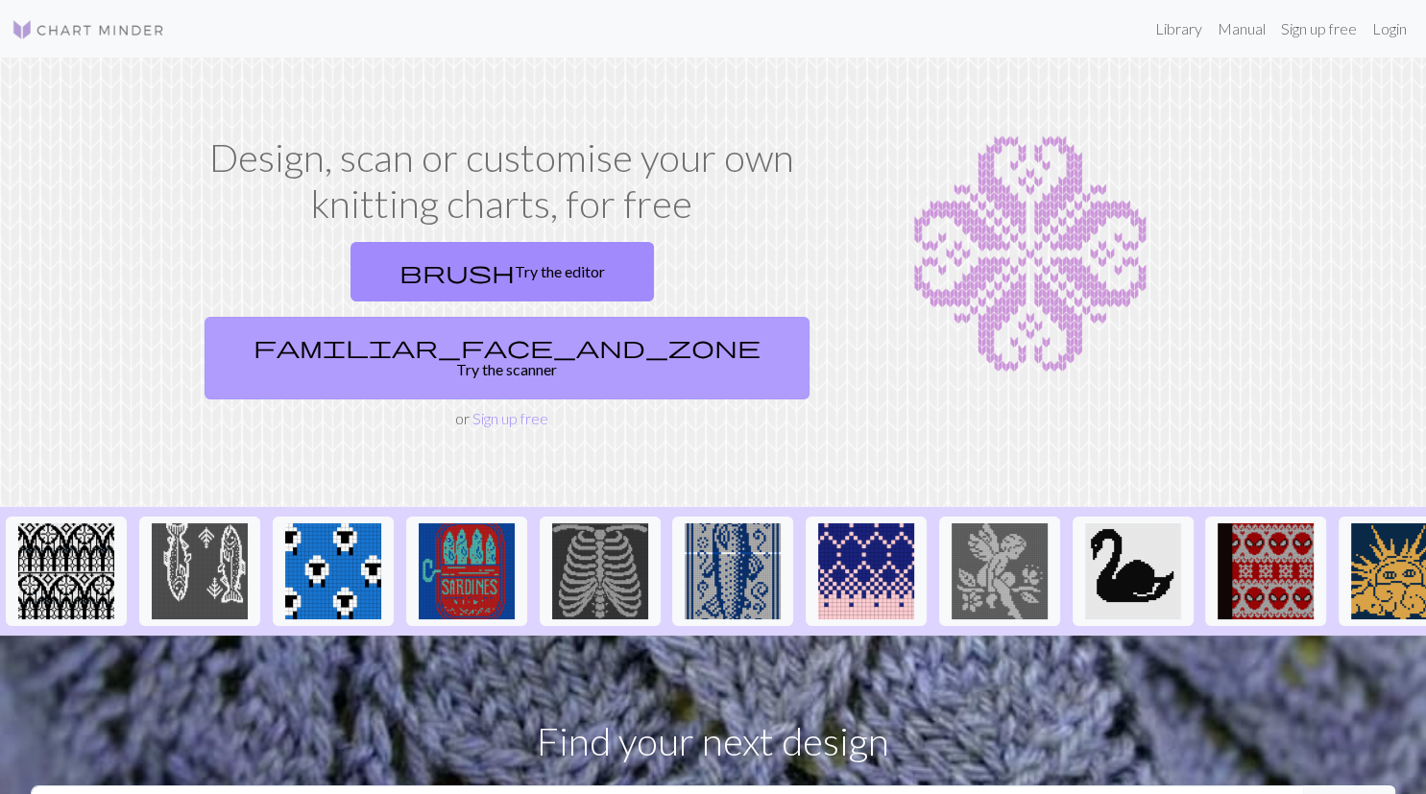
click at [692, 317] on link "familiar_face_and_zone Try the scanner" at bounding box center [506, 358] width 605 height 83
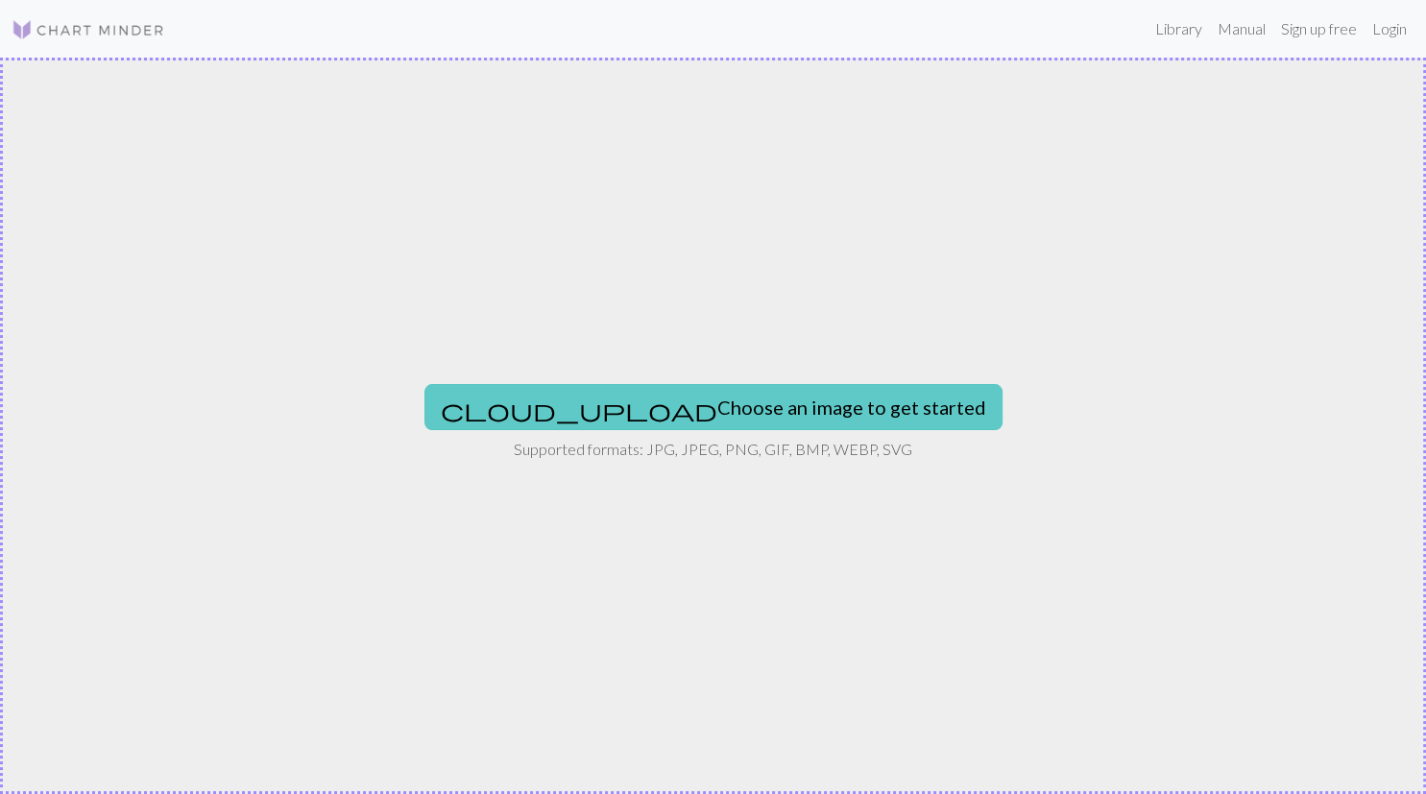
click at [708, 420] on button "cloud_upload Choose an image to get started" at bounding box center [713, 407] width 578 height 46
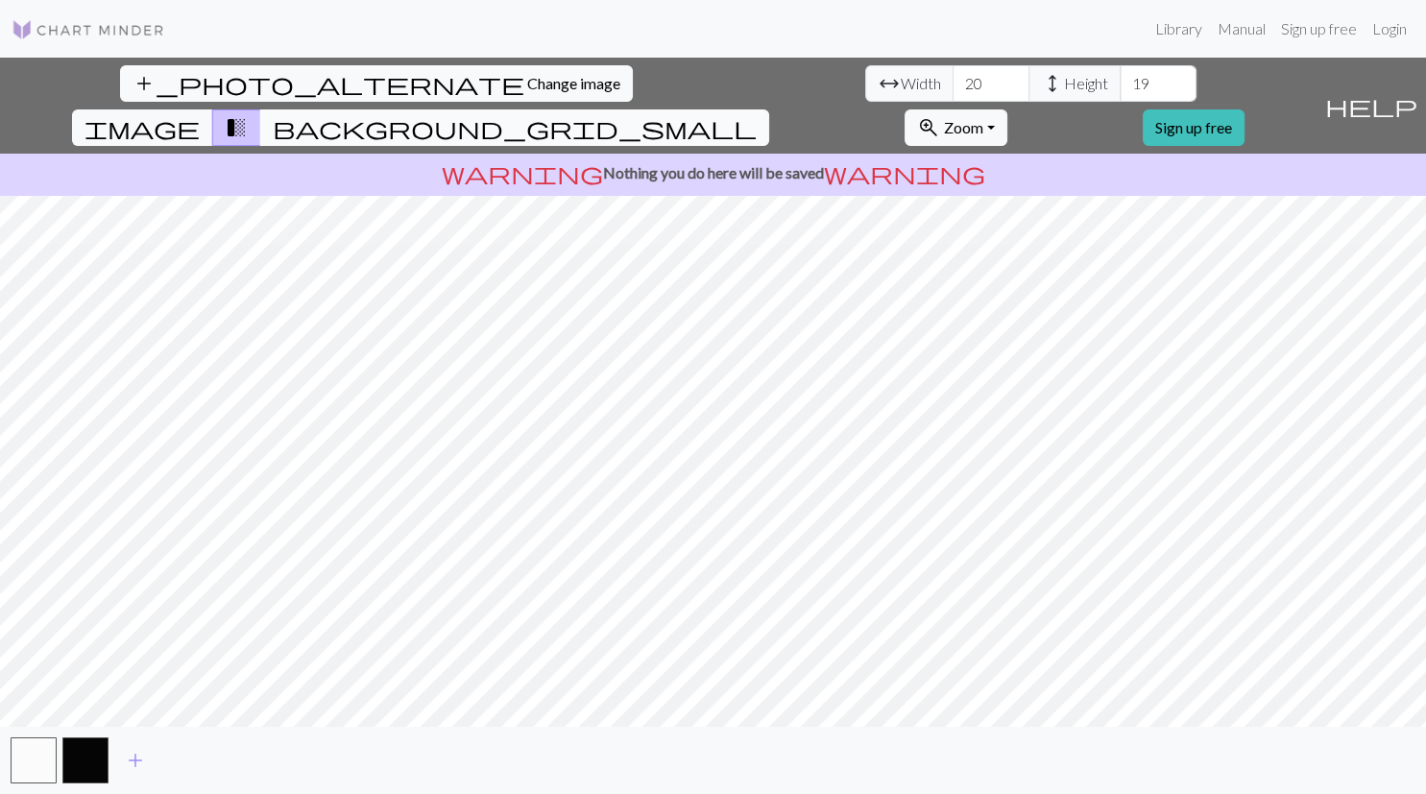
click at [756, 114] on span "background_grid_small" at bounding box center [515, 127] width 484 height 27
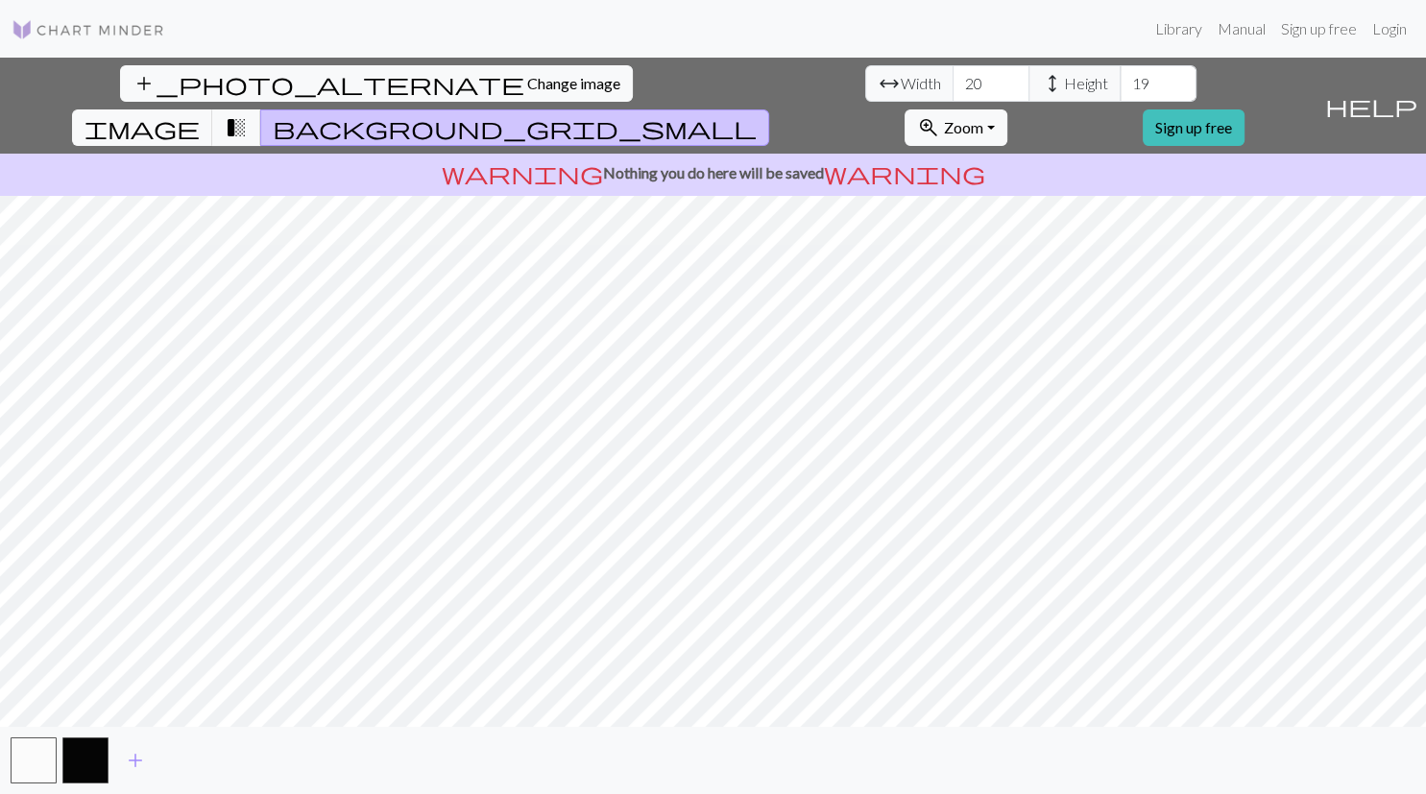
click at [756, 114] on span "background_grid_small" at bounding box center [515, 127] width 484 height 27
click at [248, 114] on span "transition_fade" at bounding box center [236, 127] width 23 height 27
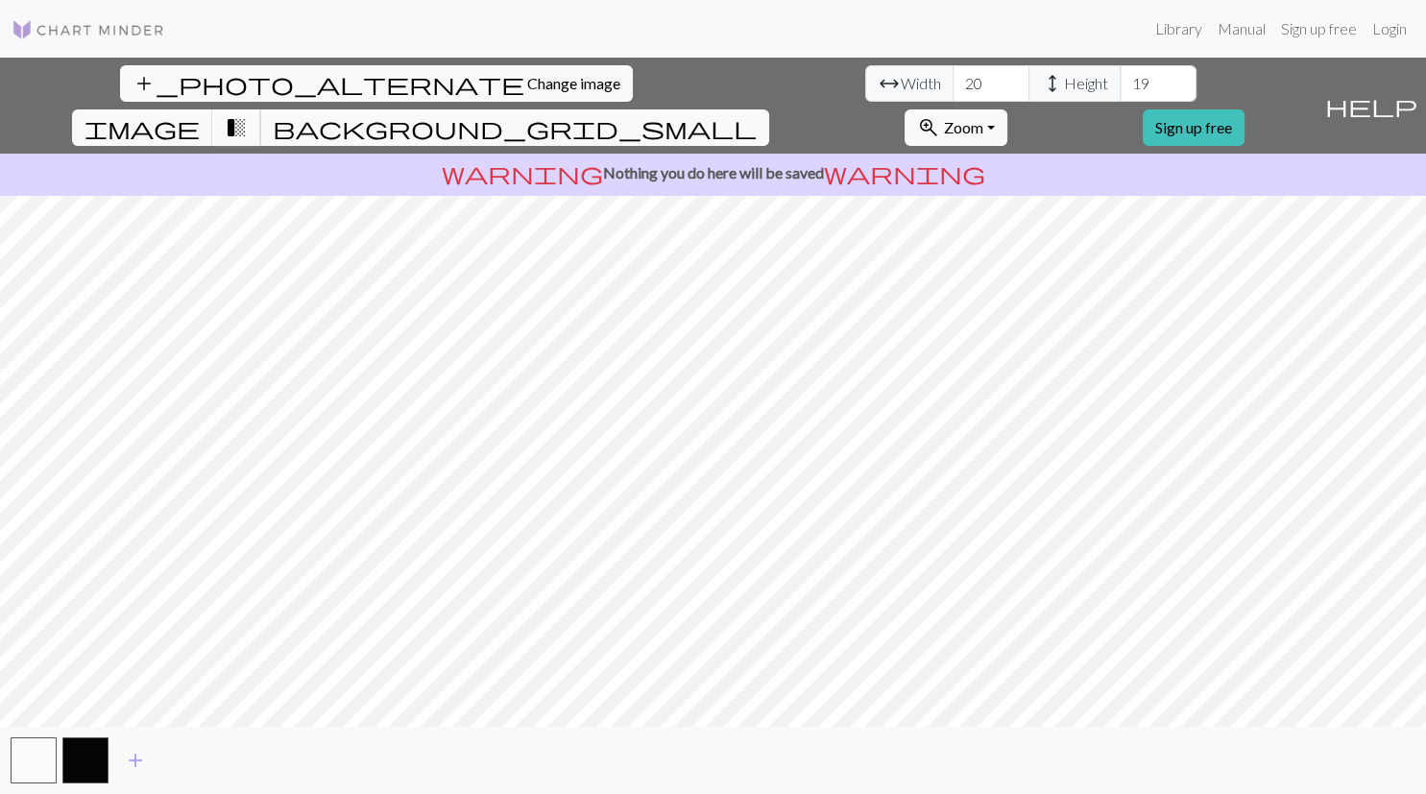
click at [248, 114] on span "transition_fade" at bounding box center [236, 127] width 23 height 27
drag, startPoint x: 830, startPoint y: 93, endPoint x: 17, endPoint y: -25, distance: 821.6
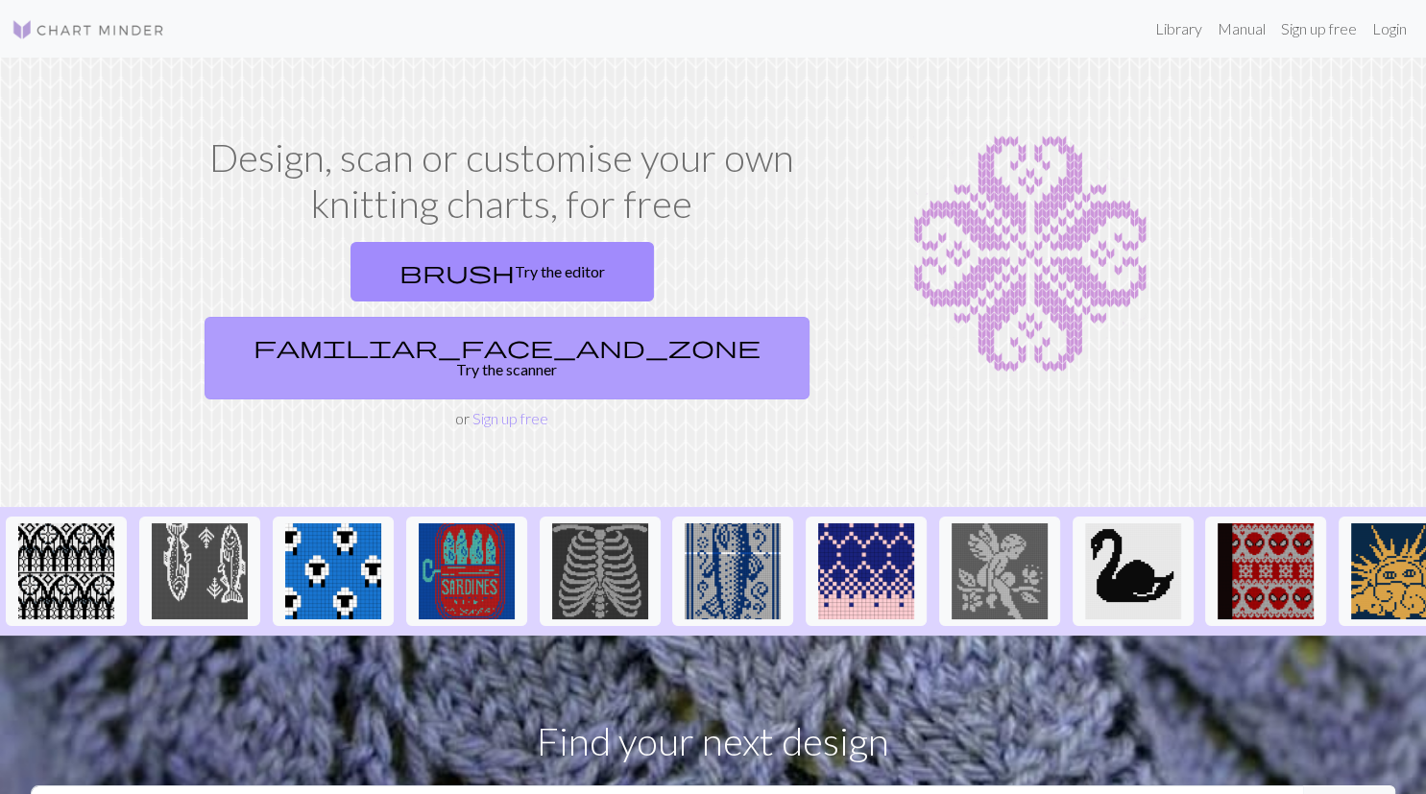
click at [584, 317] on link "familiar_face_and_zone Try the scanner" at bounding box center [506, 358] width 605 height 83
click at [589, 317] on link "familiar_face_and_zone Try the scanner" at bounding box center [506, 358] width 605 height 83
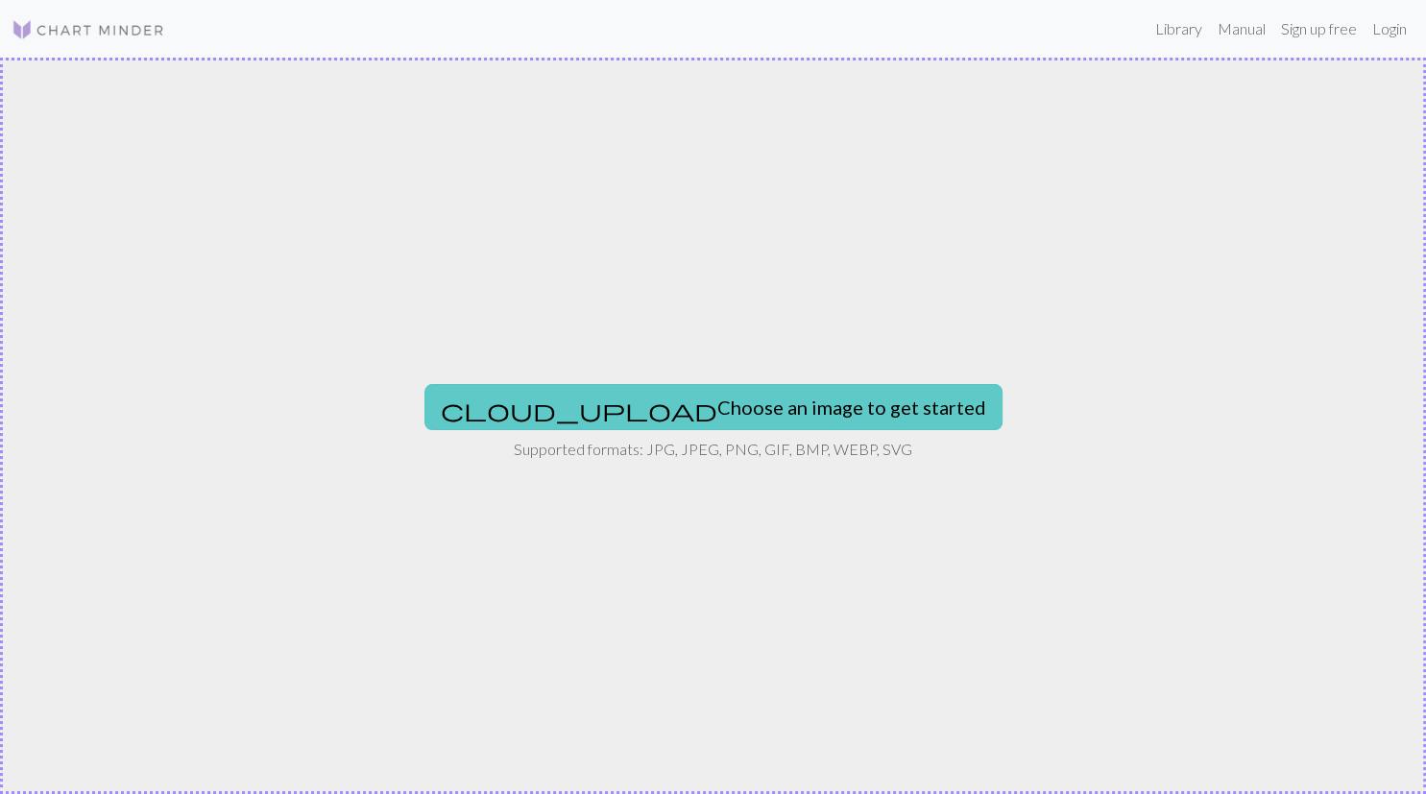
click at [712, 404] on button "cloud_upload Choose an image to get started" at bounding box center [713, 407] width 578 height 46
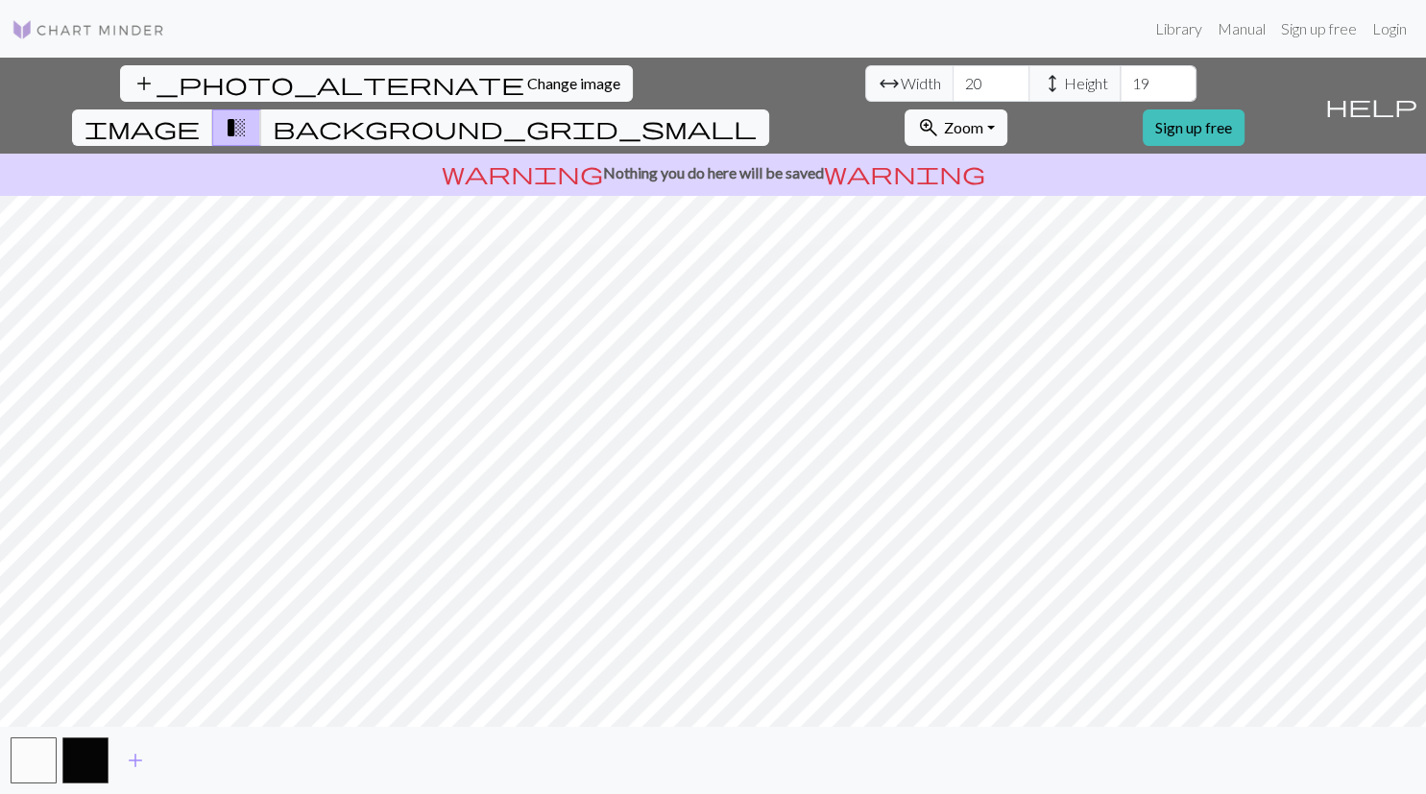
click at [1402, 92] on span "help" at bounding box center [1371, 105] width 92 height 27
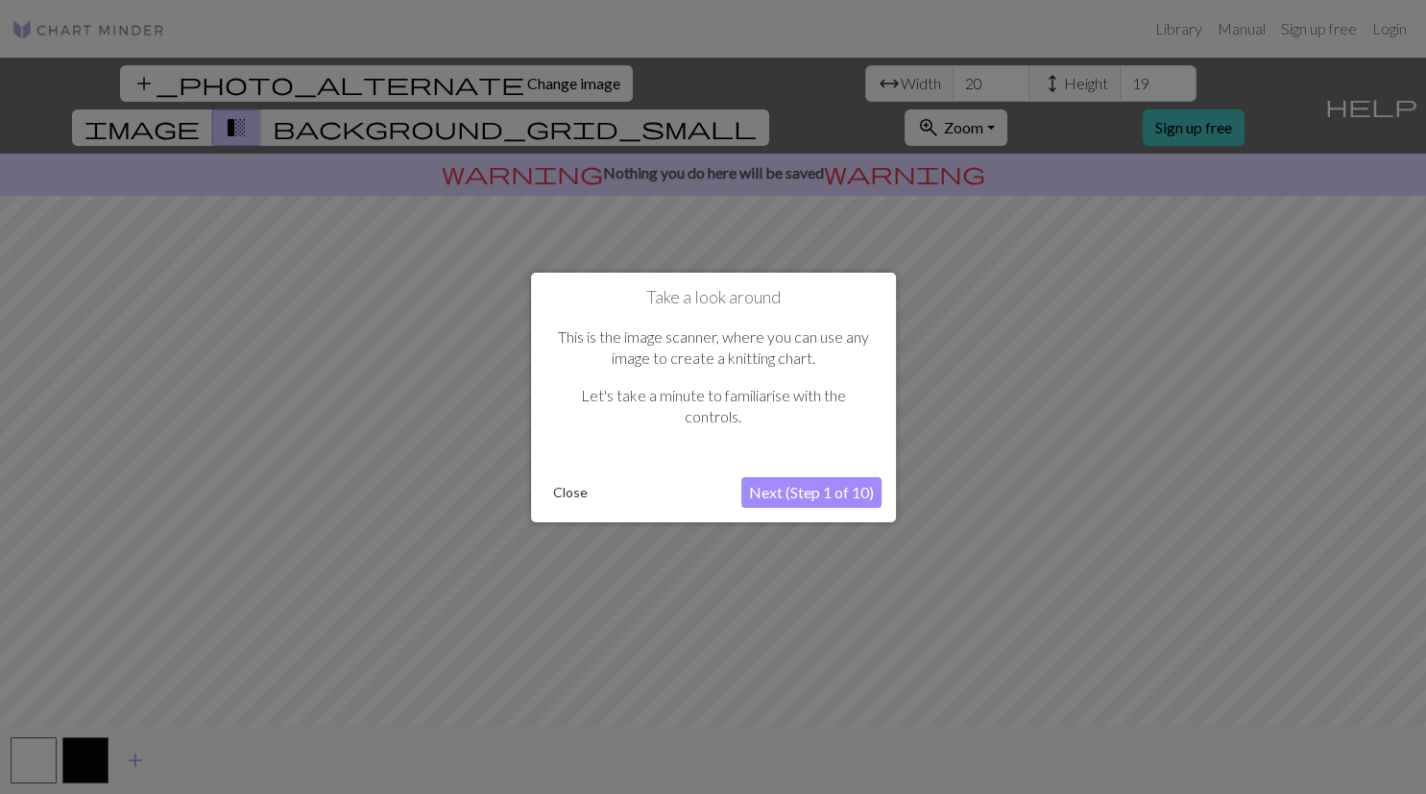
click at [784, 493] on button "Next (Step 1 of 10)" at bounding box center [811, 492] width 140 height 31
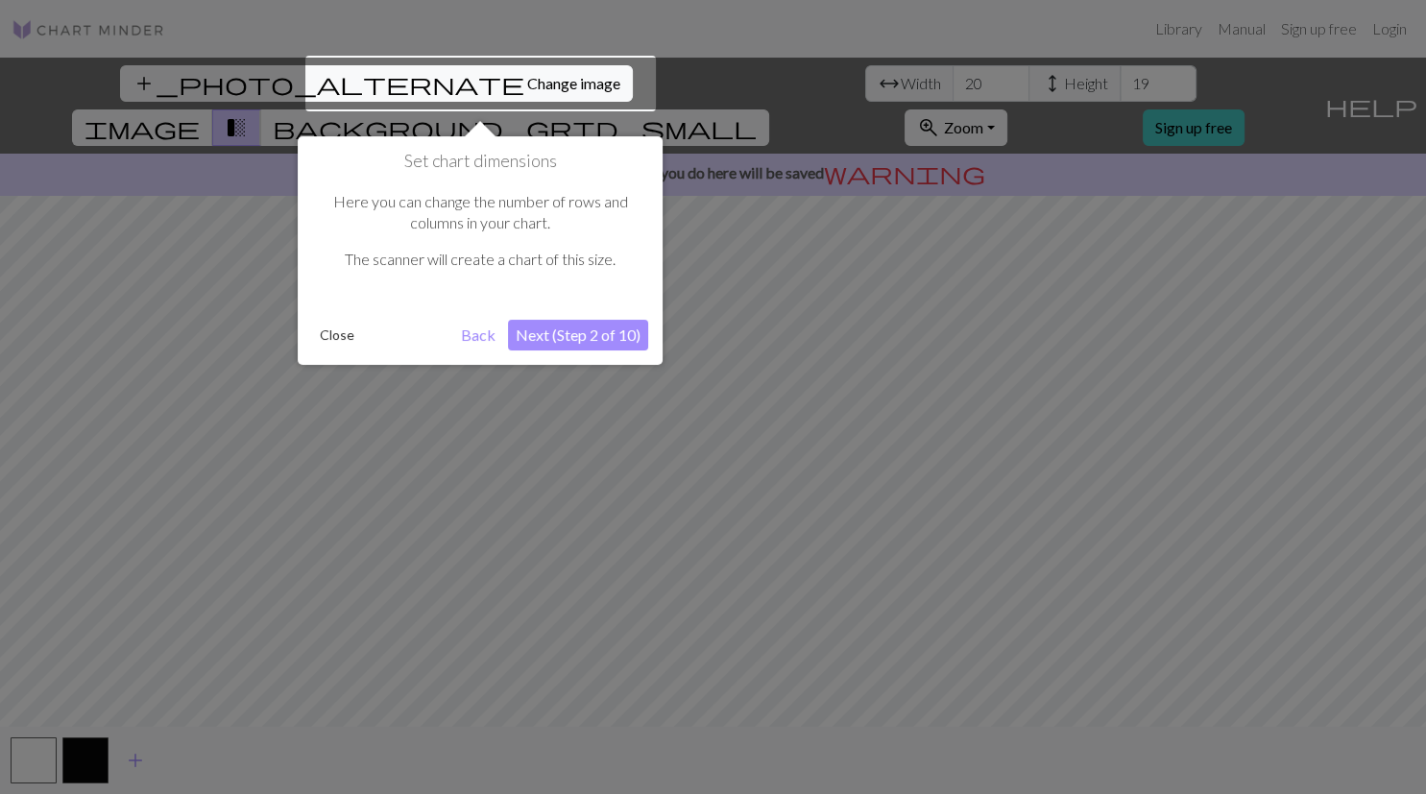
click at [596, 336] on button "Next (Step 2 of 10)" at bounding box center [578, 335] width 140 height 31
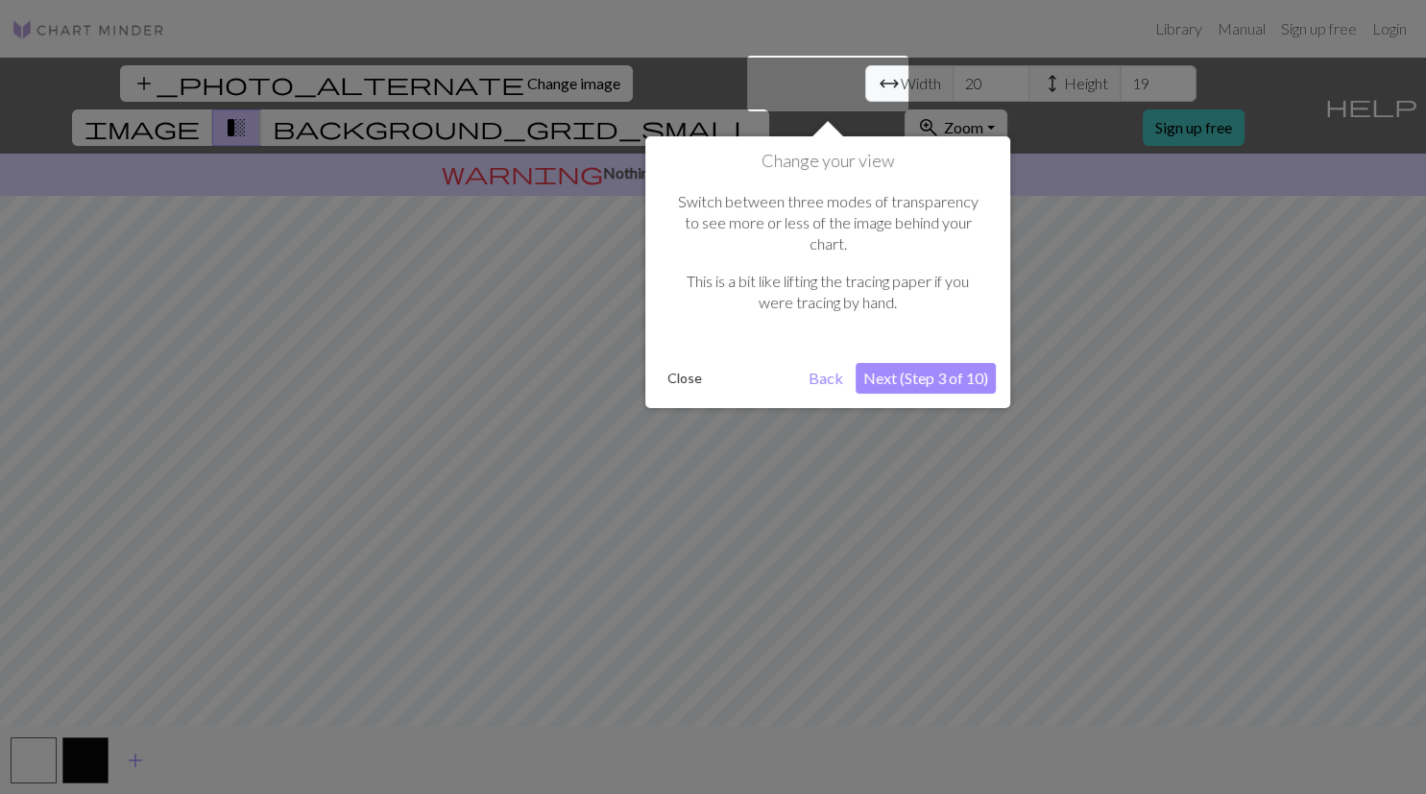
click at [935, 363] on button "Next (Step 3 of 10)" at bounding box center [925, 378] width 140 height 31
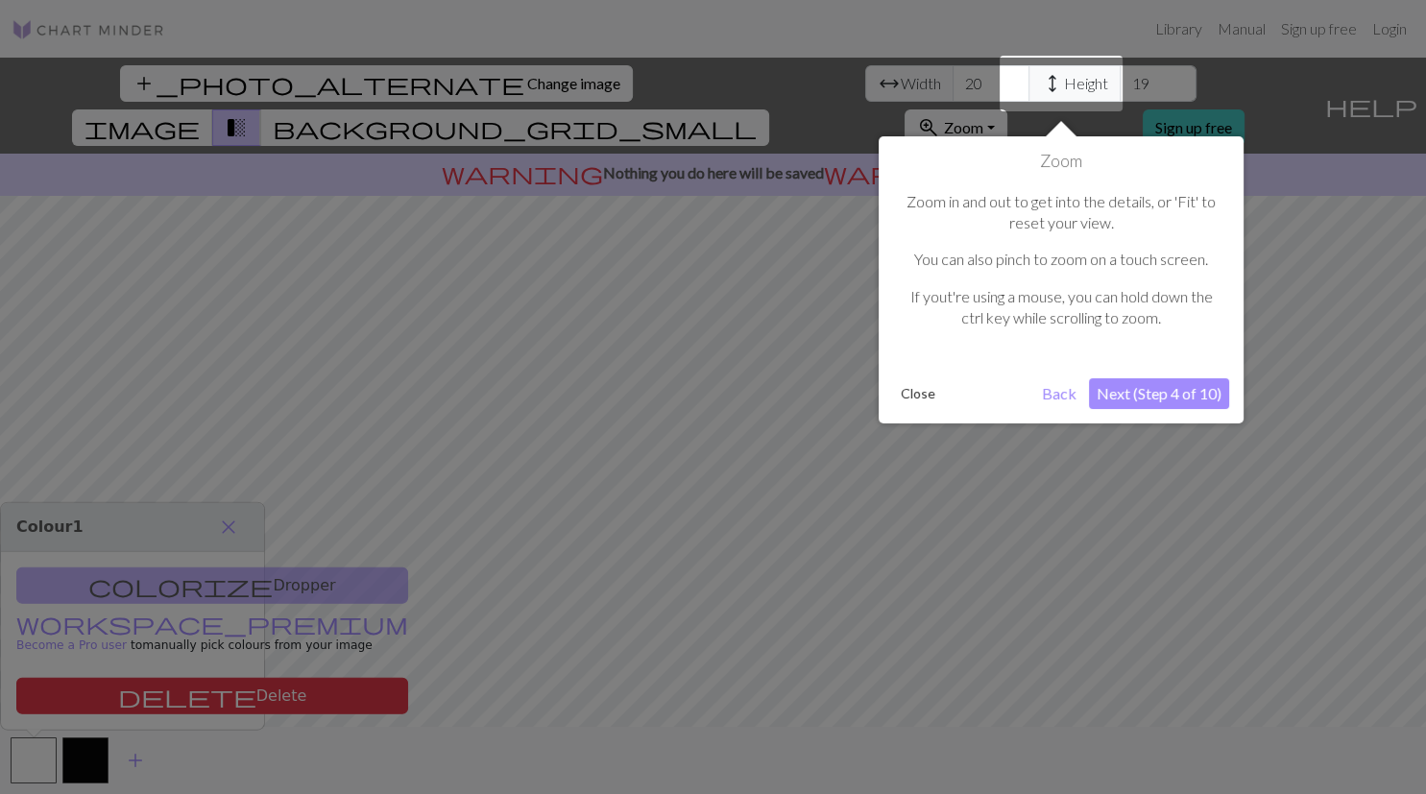
click at [1144, 391] on button "Next (Step 4 of 10)" at bounding box center [1159, 393] width 140 height 31
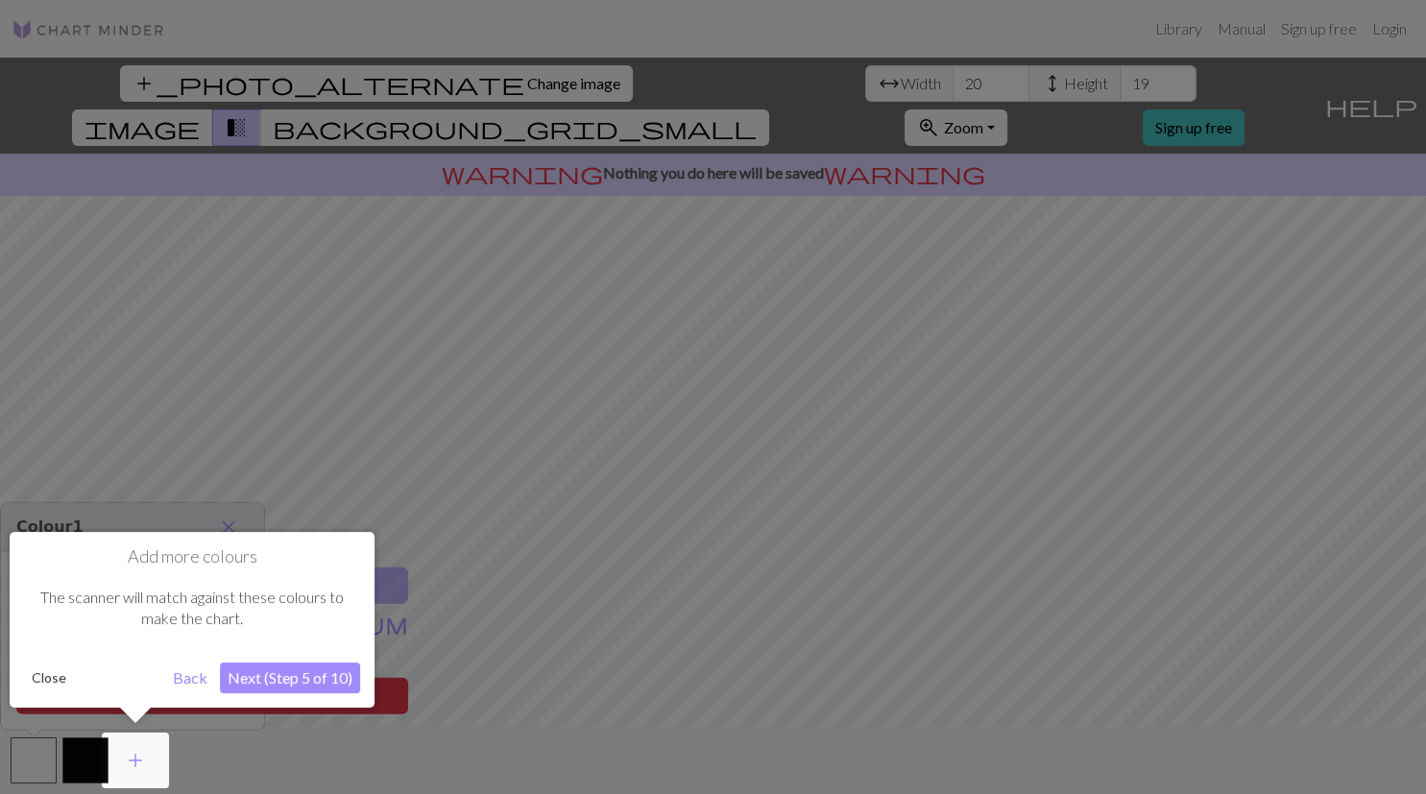
click at [306, 676] on button "Next (Step 5 of 10)" at bounding box center [290, 677] width 140 height 31
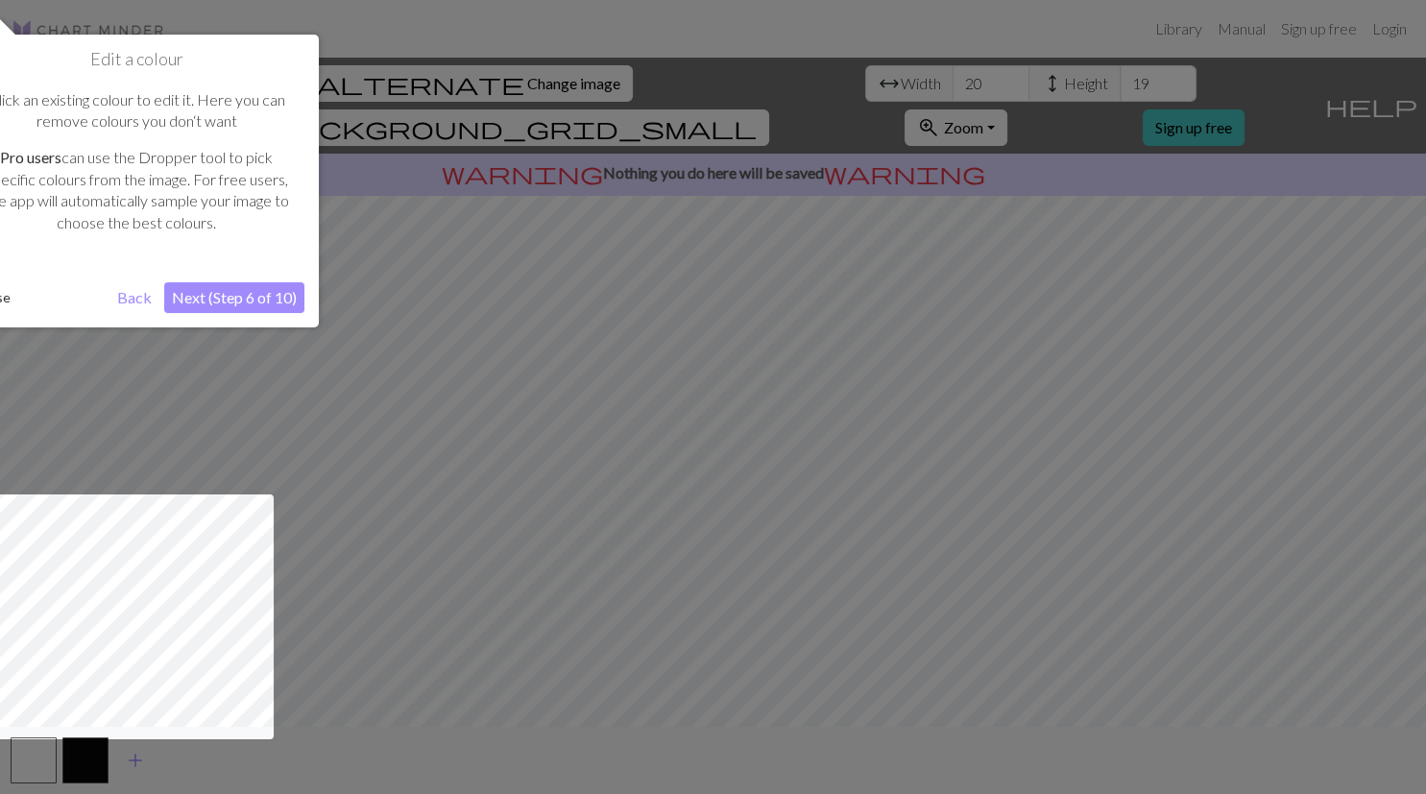
click at [228, 293] on button "Next (Step 6 of 10)" at bounding box center [234, 297] width 140 height 31
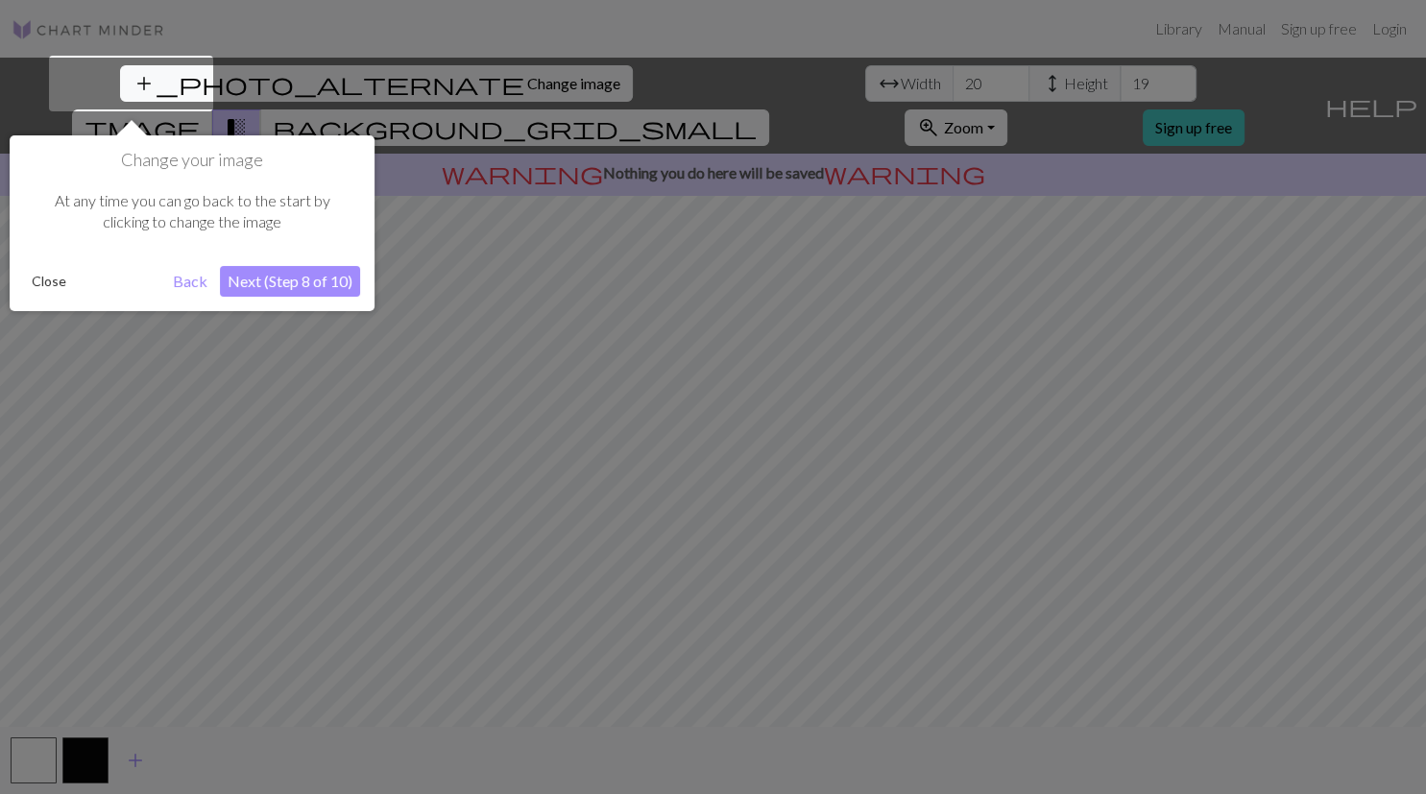
click at [282, 281] on button "Next (Step 8 of 10)" at bounding box center [290, 281] width 140 height 31
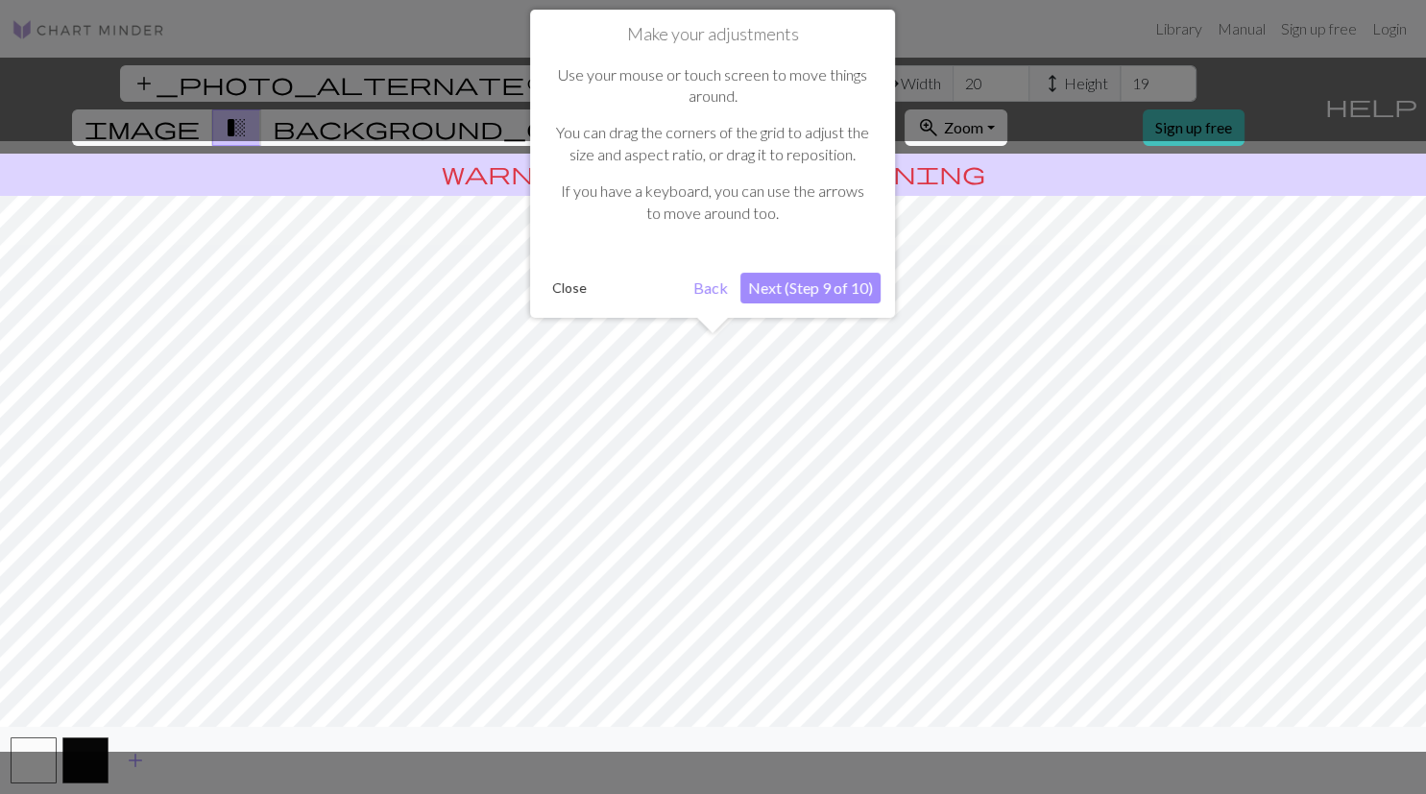
click at [773, 278] on button "Next (Step 9 of 10)" at bounding box center [810, 288] width 140 height 31
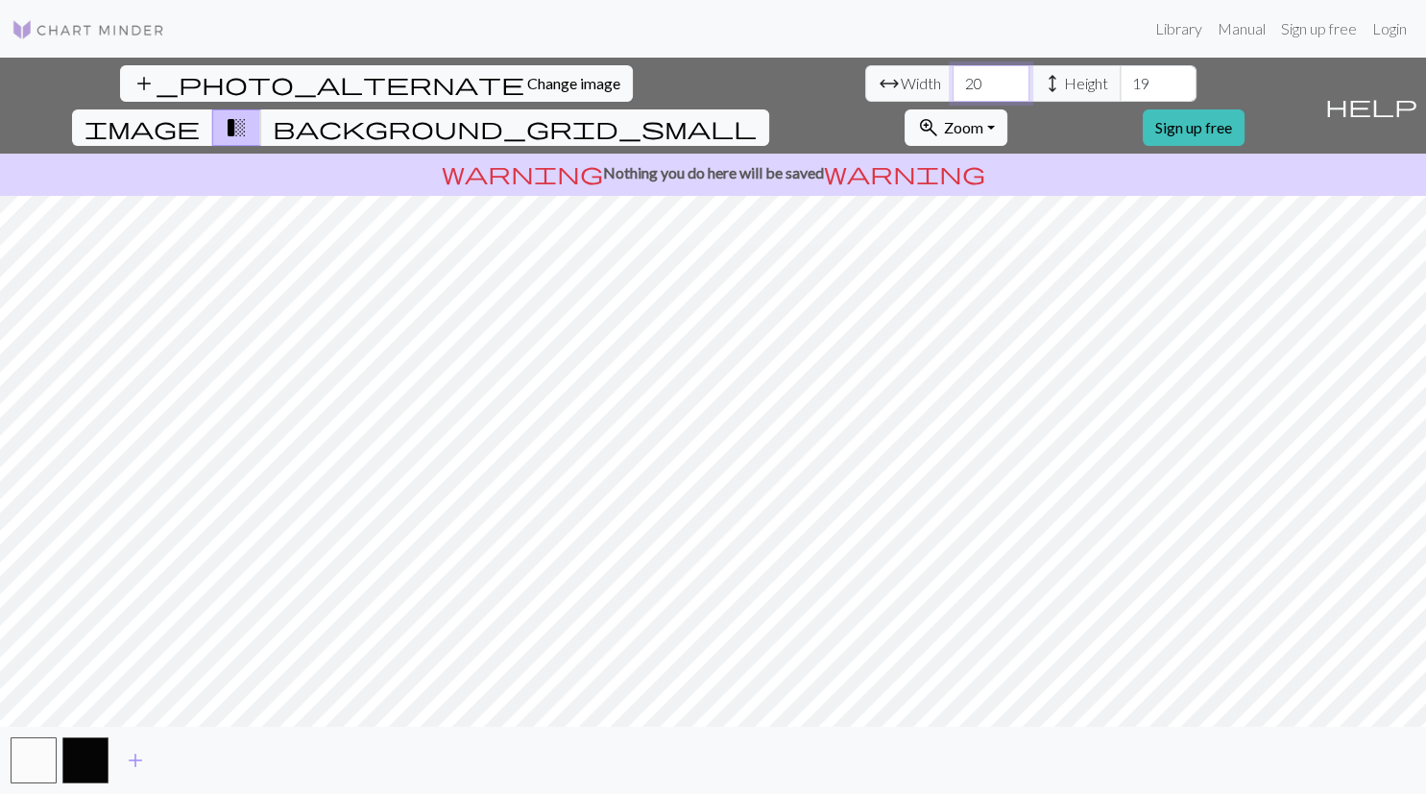
click at [952, 94] on input "20" at bounding box center [990, 83] width 77 height 36
click at [1119, 84] on input "19" at bounding box center [1157, 83] width 77 height 36
click at [952, 76] on input "20" at bounding box center [990, 83] width 77 height 36
type input "104"
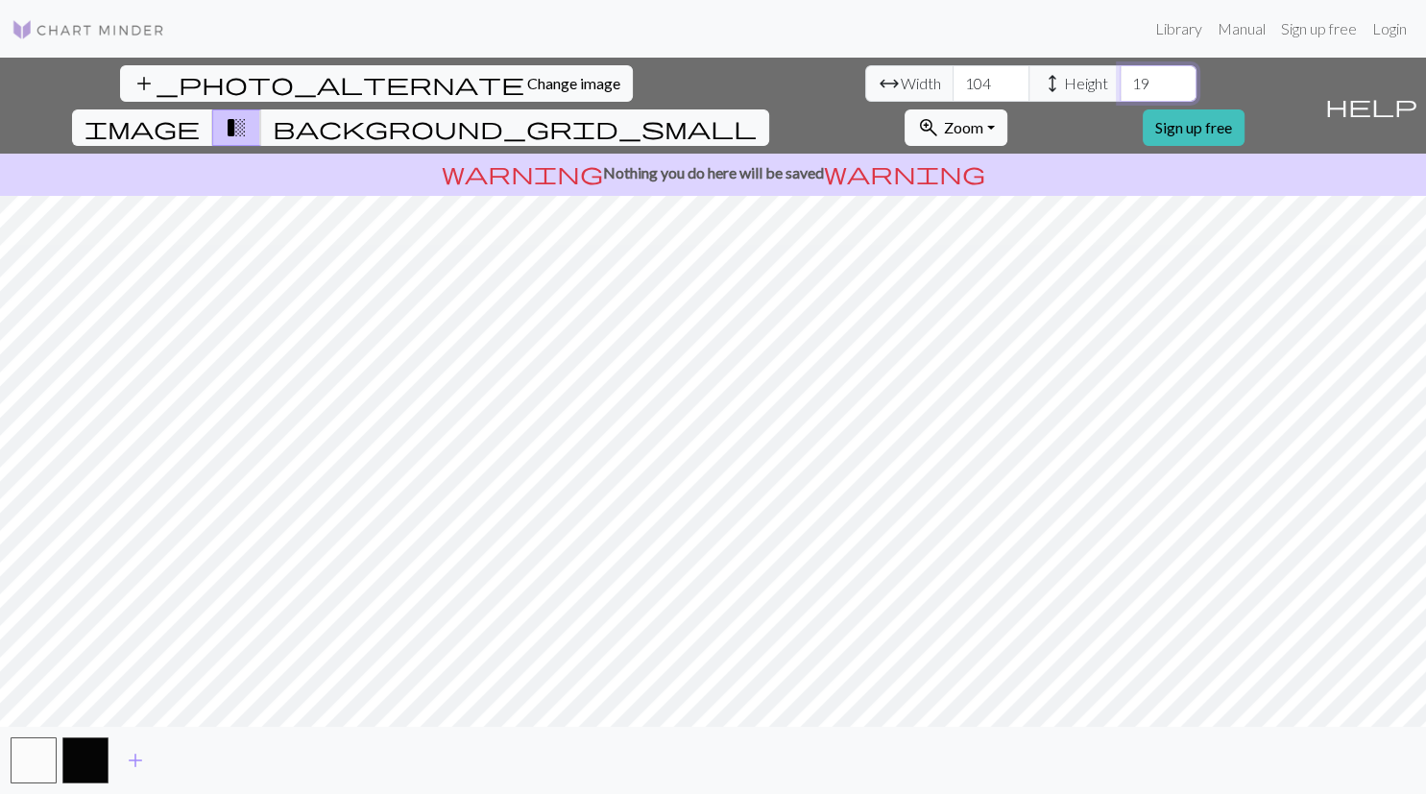
click at [1119, 87] on input "19" at bounding box center [1157, 83] width 77 height 36
click at [1119, 86] on input "19" at bounding box center [1157, 83] width 77 height 36
type input "125"
click at [527, 83] on span "Change image" at bounding box center [573, 83] width 93 height 18
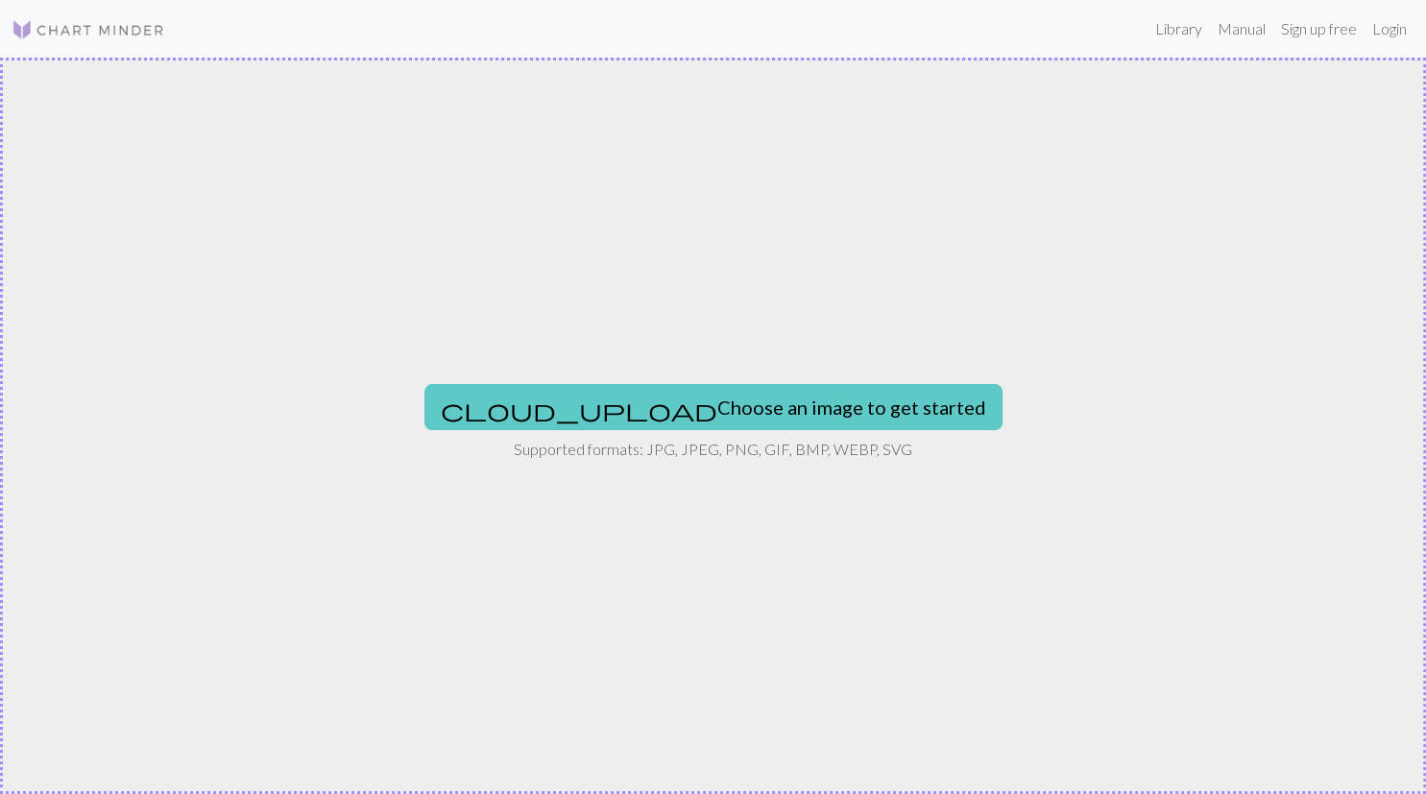
click at [755, 402] on button "cloud_upload Choose an image to get started" at bounding box center [713, 407] width 578 height 46
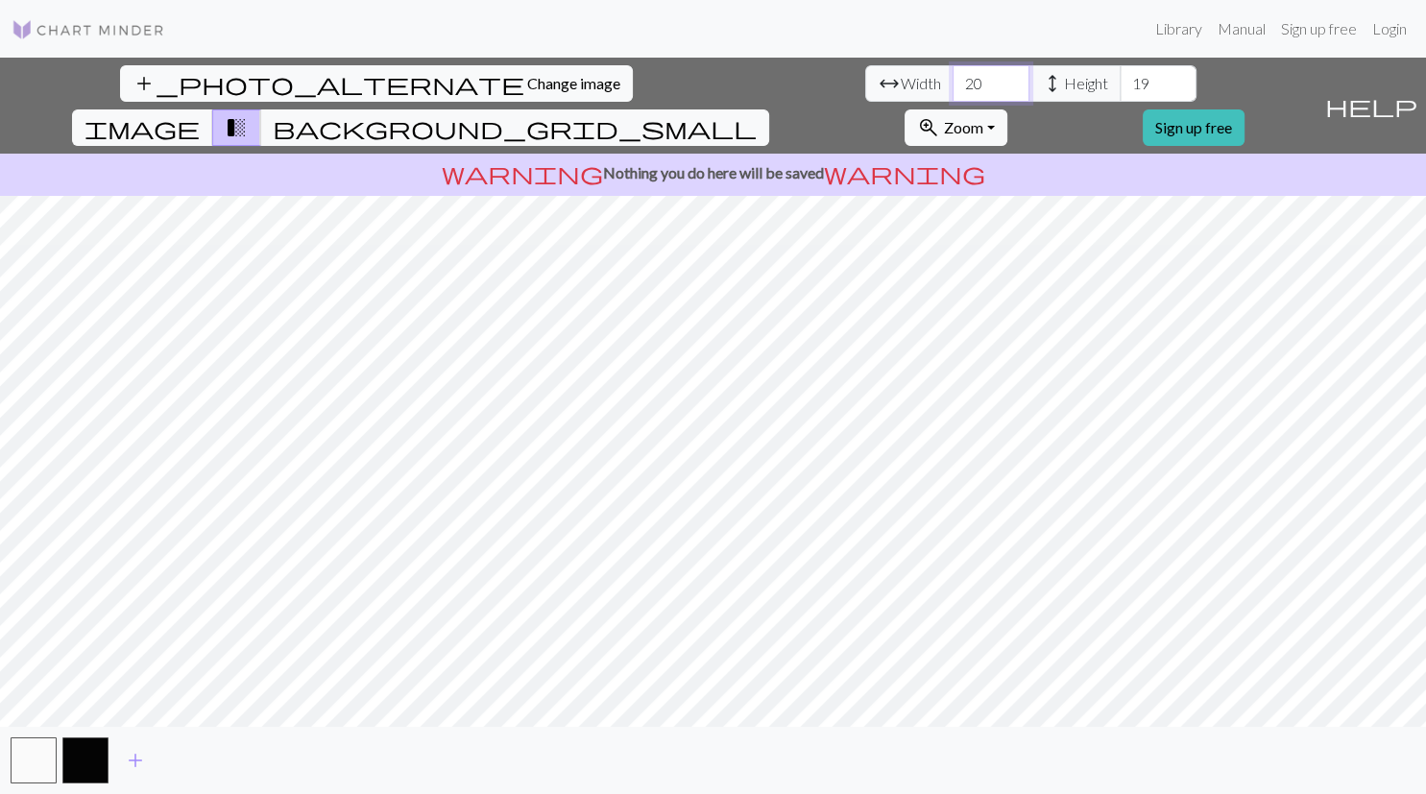
click at [952, 84] on input "20" at bounding box center [990, 83] width 77 height 36
type input "52"
click at [1119, 84] on input "19" at bounding box center [1157, 83] width 77 height 36
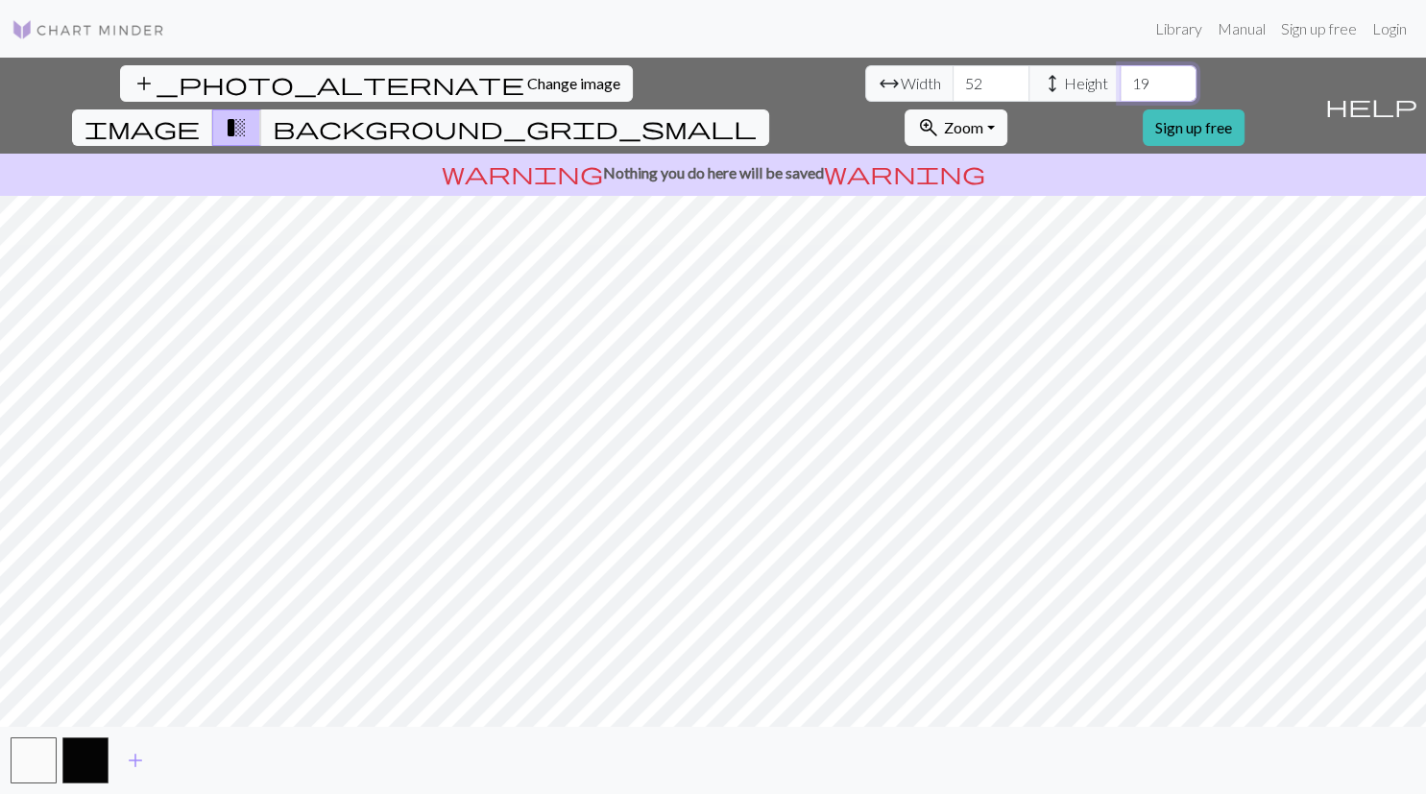
click at [1119, 84] on input "19" at bounding box center [1157, 83] width 77 height 36
type input "60"
click at [952, 81] on input "53" at bounding box center [990, 83] width 77 height 36
type input "54"
click at [952, 81] on input "54" at bounding box center [990, 83] width 77 height 36
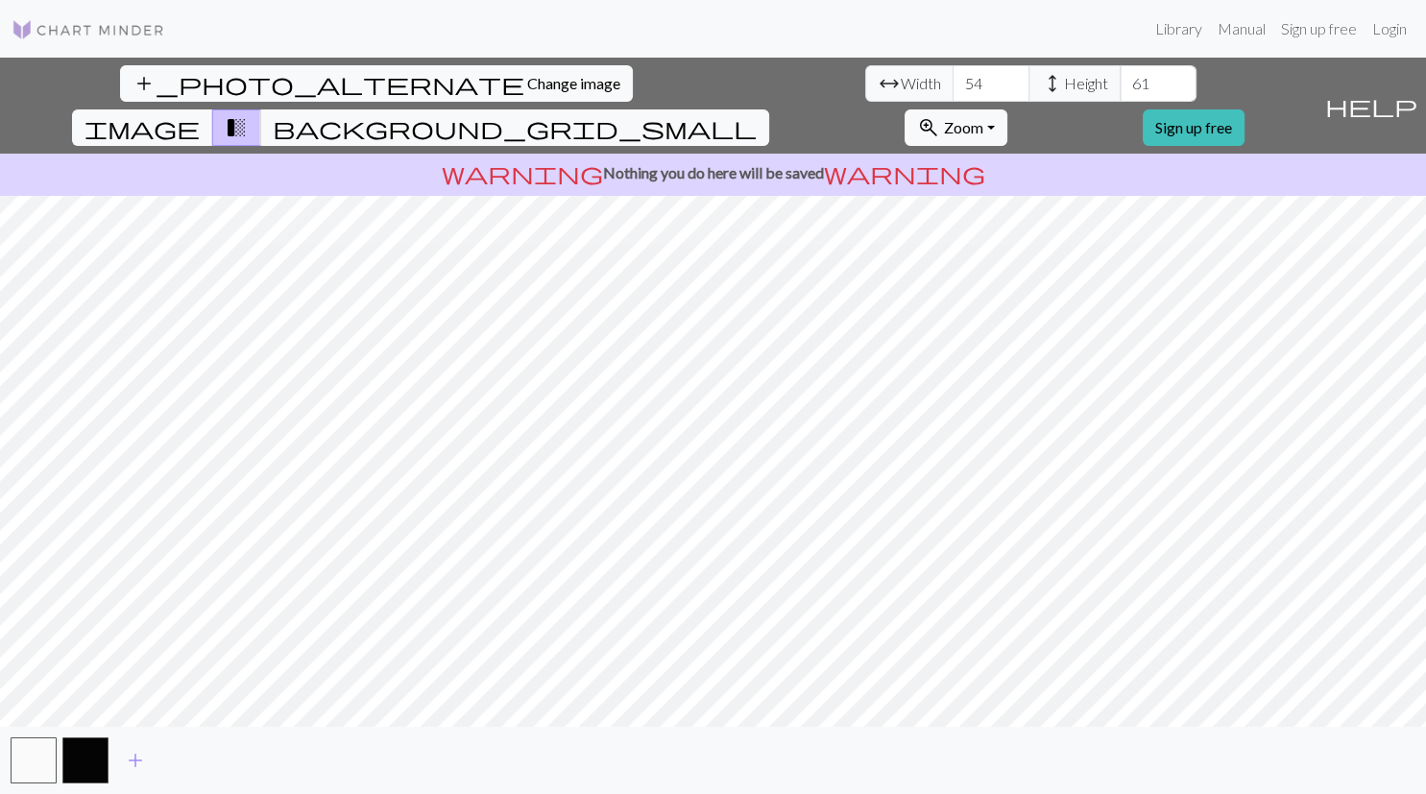
type input "61"
click at [1119, 79] on input "61" at bounding box center [1157, 83] width 77 height 36
click at [756, 114] on span "background_grid_small" at bounding box center [515, 127] width 484 height 27
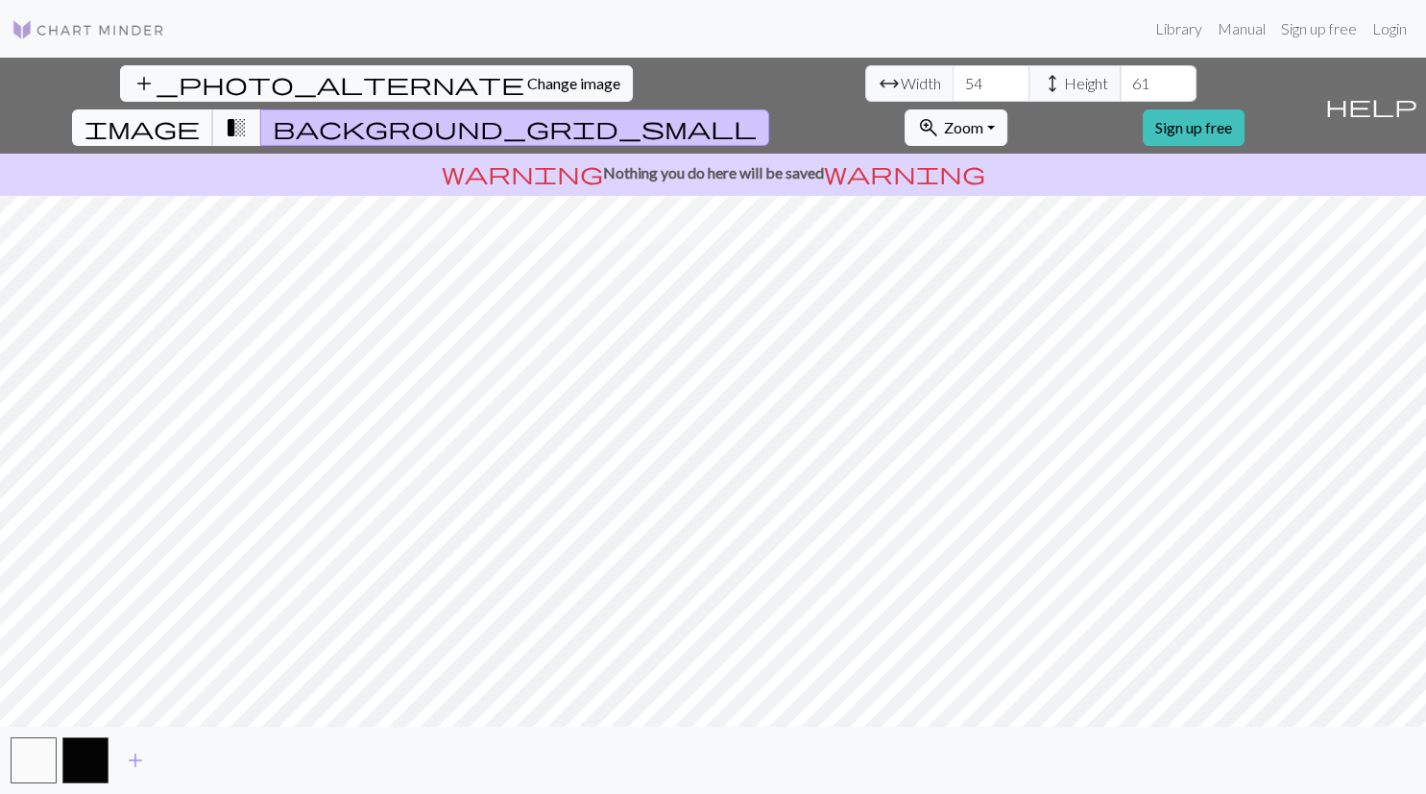
click at [213, 109] on button "image" at bounding box center [142, 127] width 141 height 36
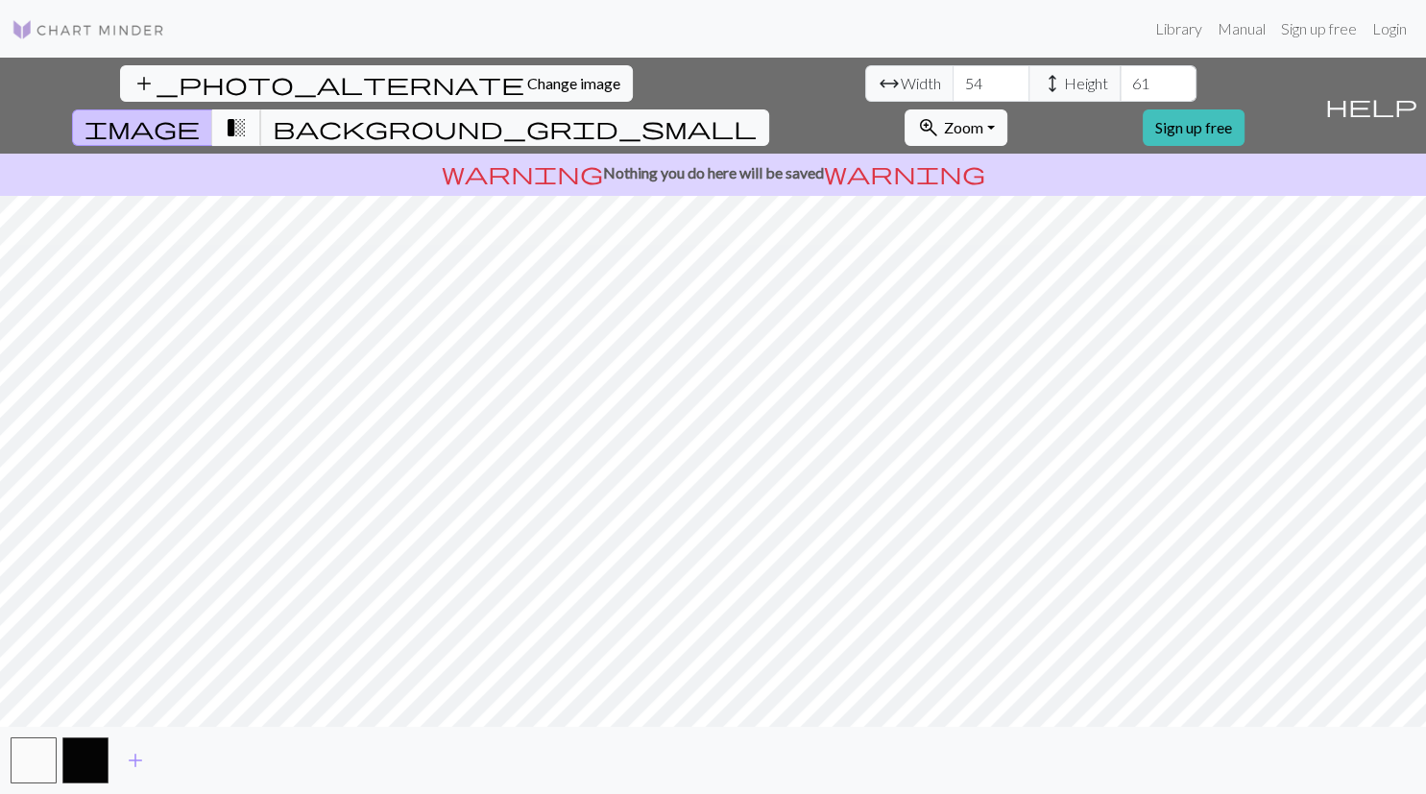
click at [261, 109] on button "transition_fade" at bounding box center [236, 127] width 49 height 36
